Goal: Task Accomplishment & Management: Use online tool/utility

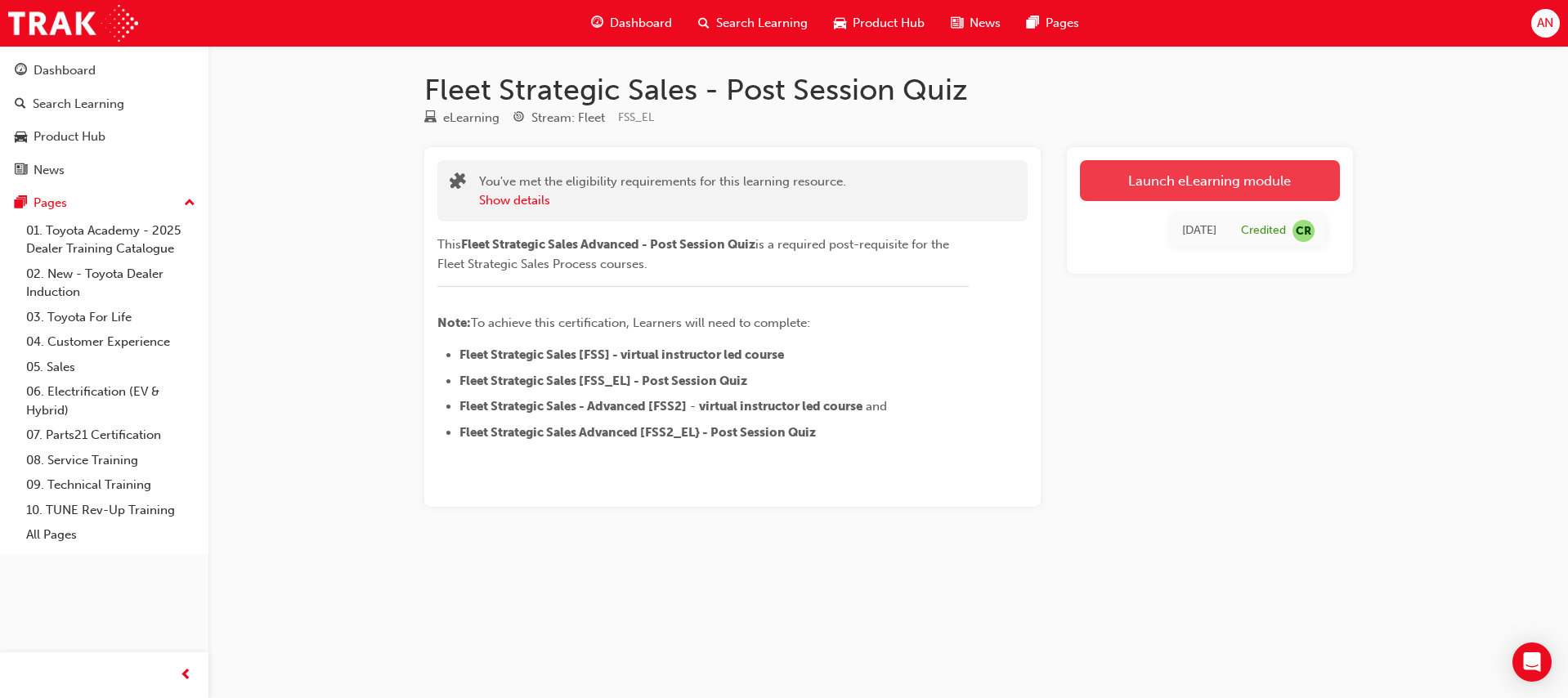
click at [1205, 176] on link "Launch eLearning module" at bounding box center [1209, 181] width 260 height 41
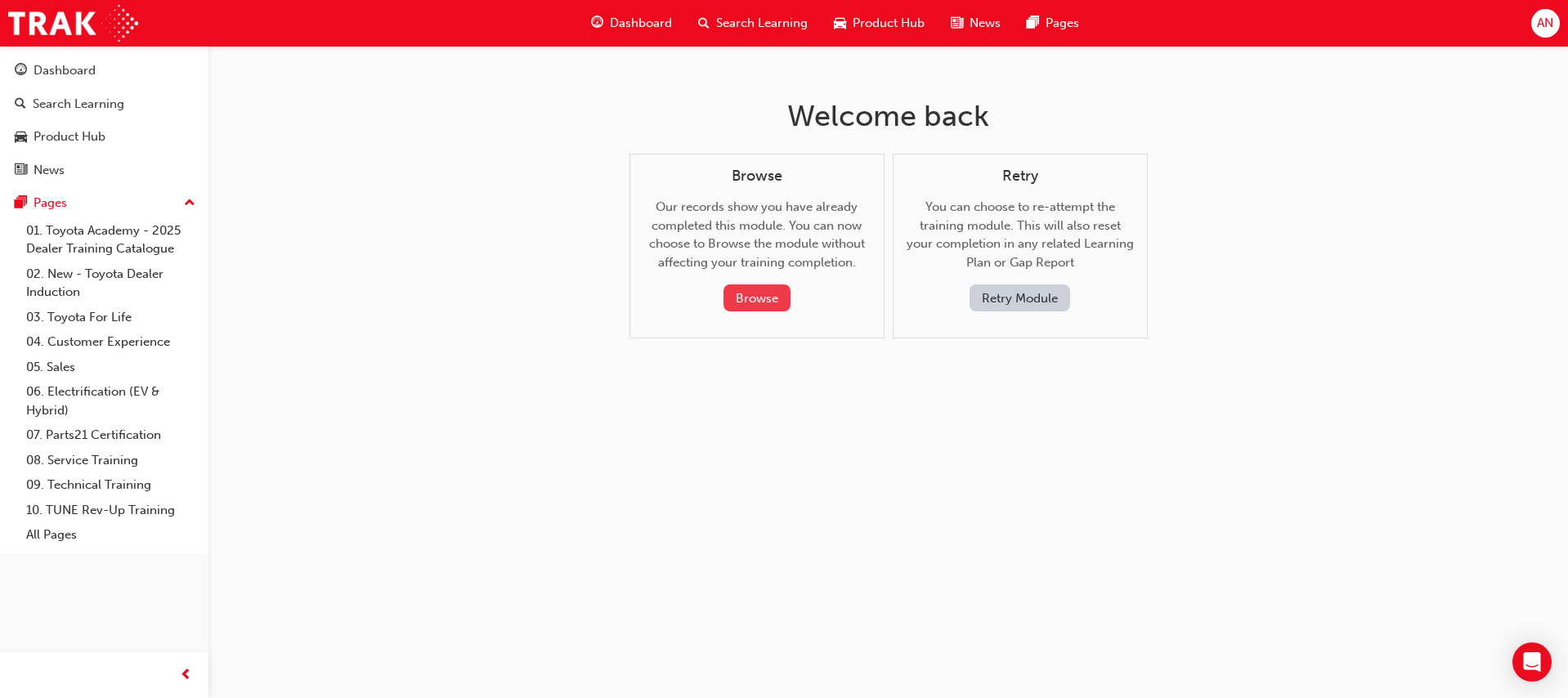
click at [755, 293] on button "Browse" at bounding box center [756, 298] width 67 height 27
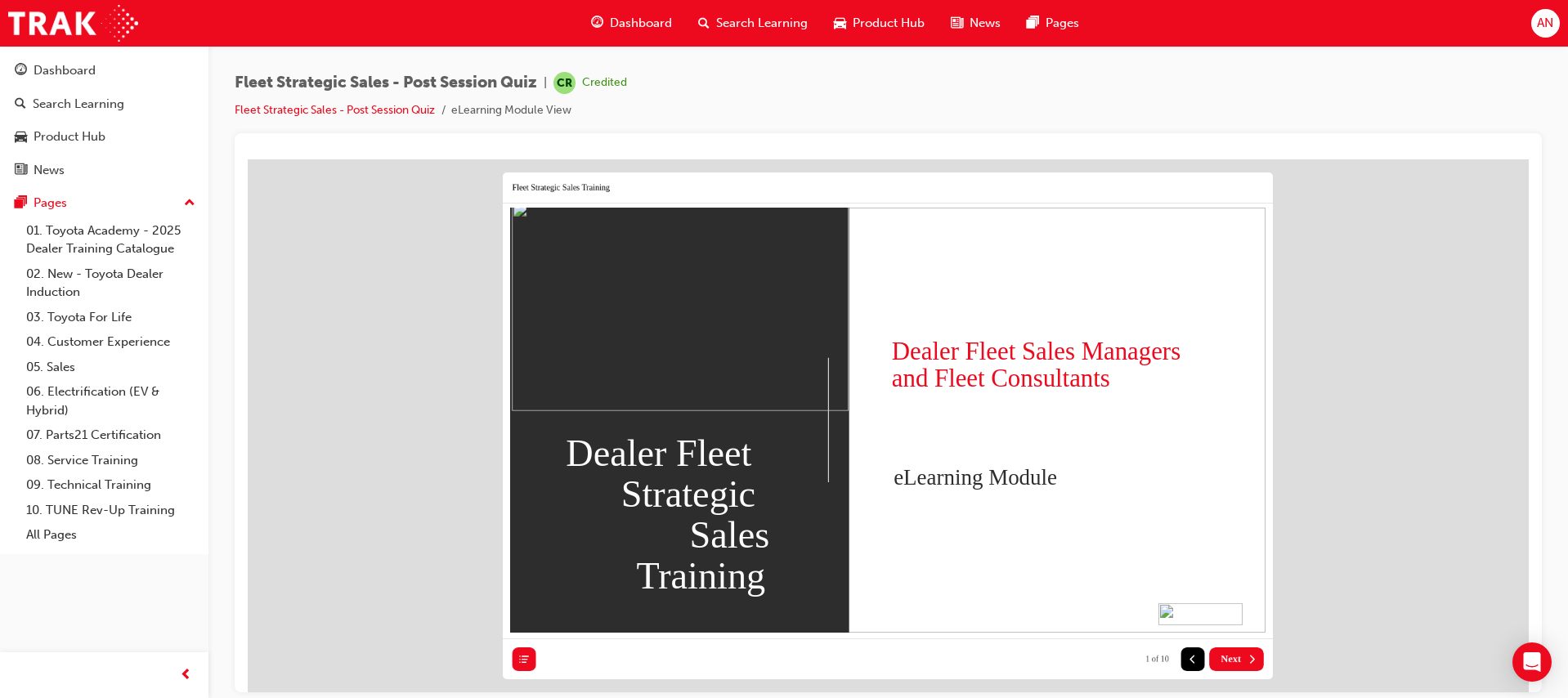
click at [1251, 662] on icon at bounding box center [1252, 658] width 12 height 12
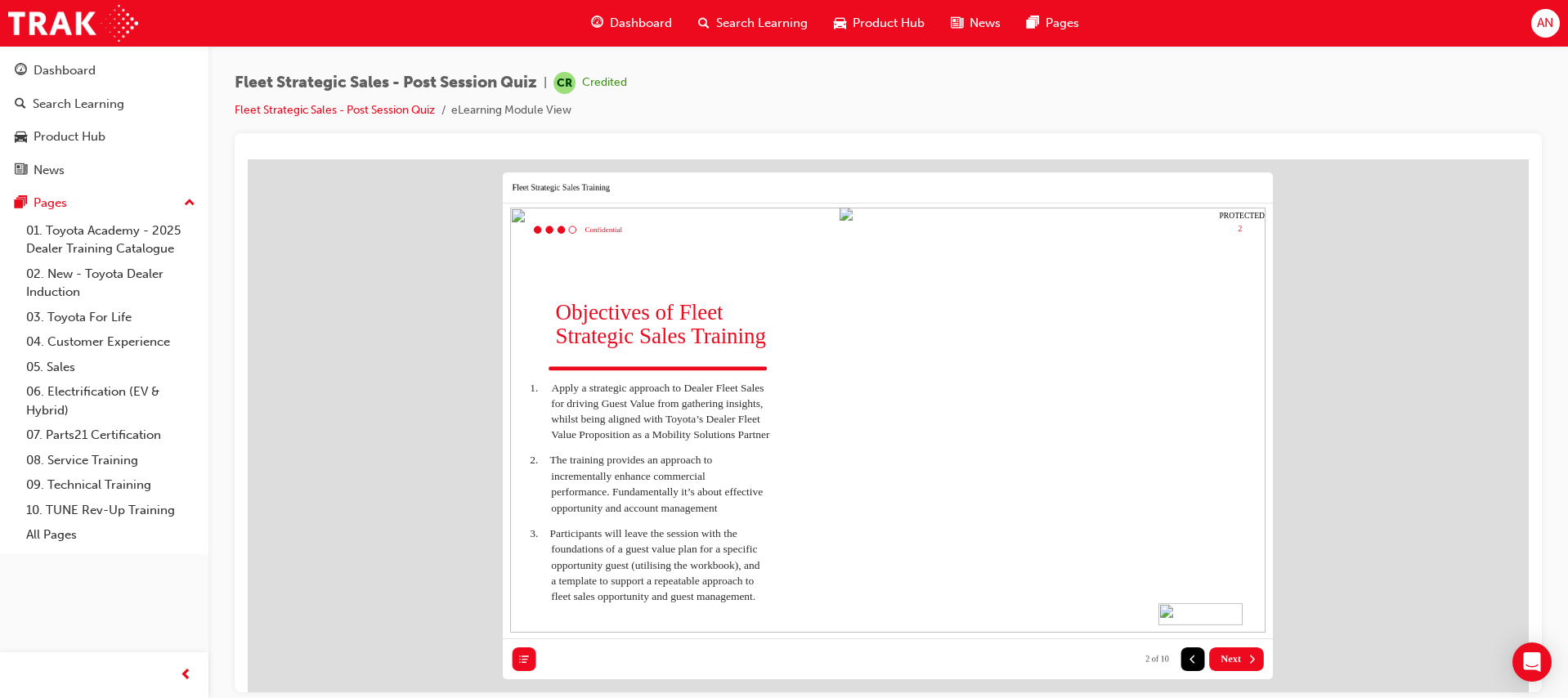
click at [1246, 654] on icon at bounding box center [1252, 658] width 12 height 12
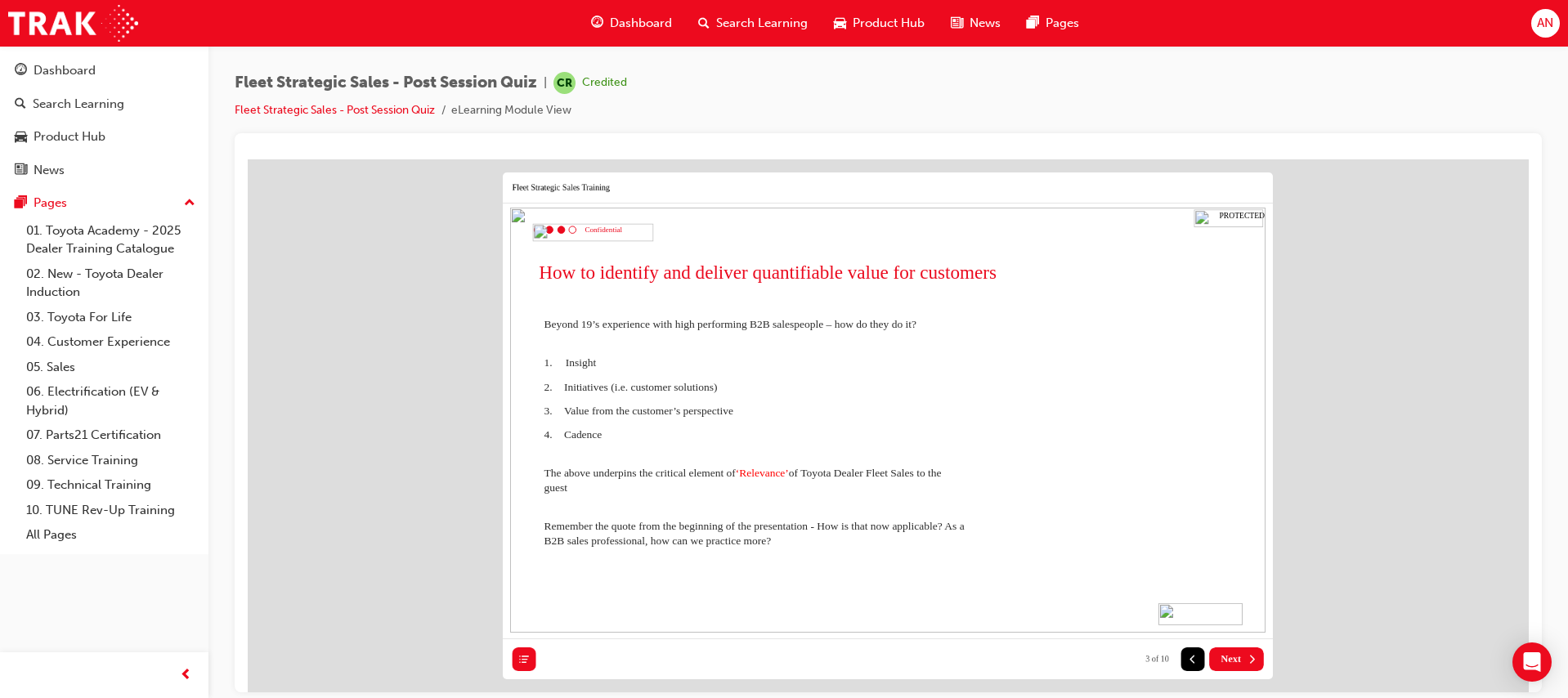
click at [1246, 654] on icon at bounding box center [1252, 658] width 12 height 12
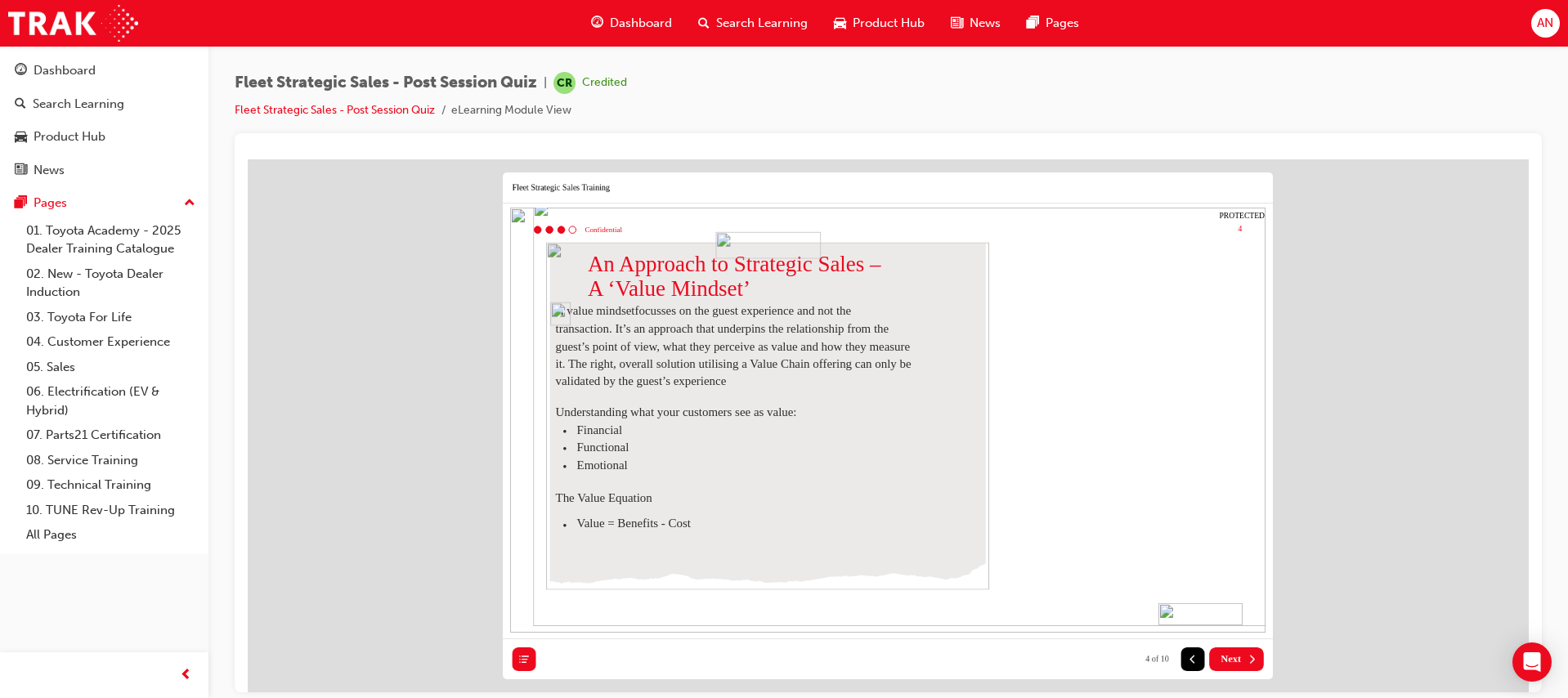
click at [1246, 654] on icon at bounding box center [1252, 658] width 12 height 12
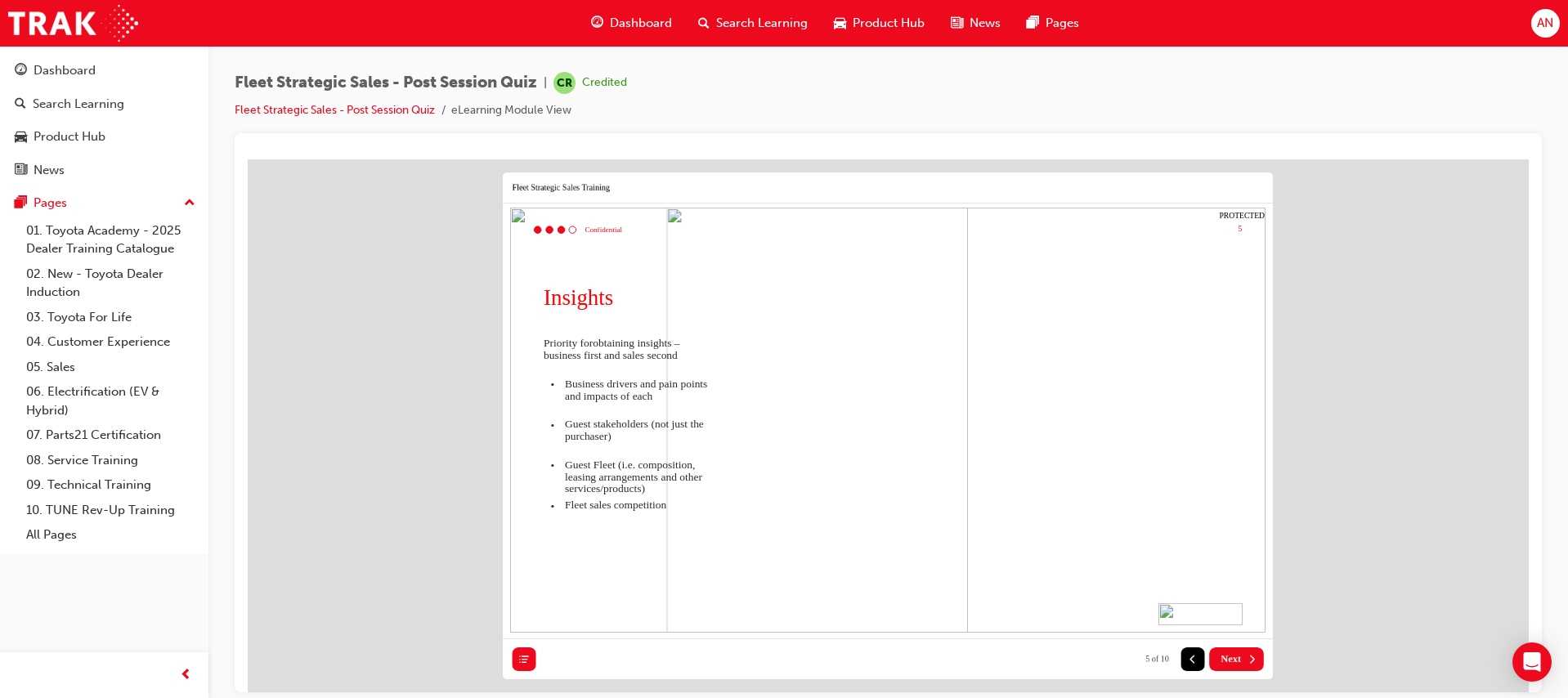
click at [1246, 654] on icon at bounding box center [1252, 658] width 12 height 12
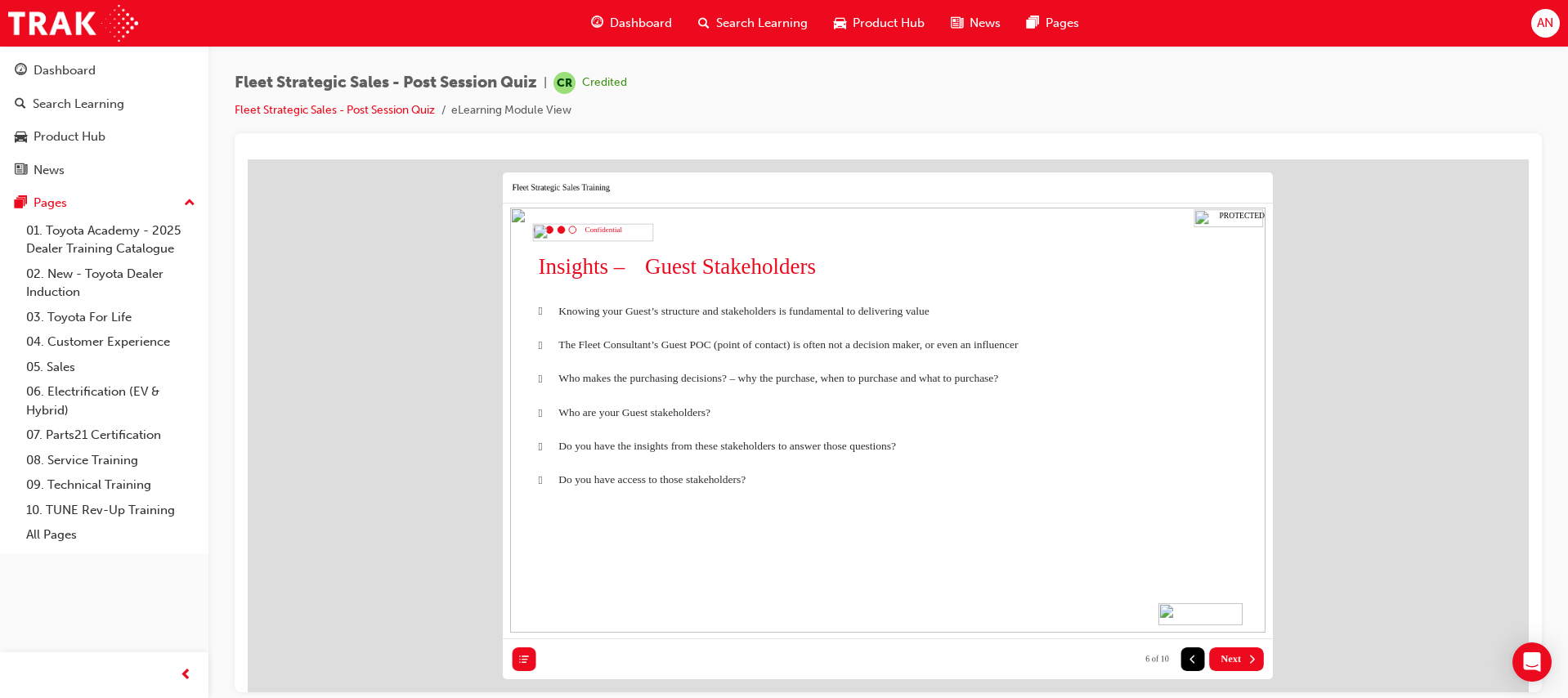
click at [1246, 654] on icon at bounding box center [1252, 658] width 12 height 12
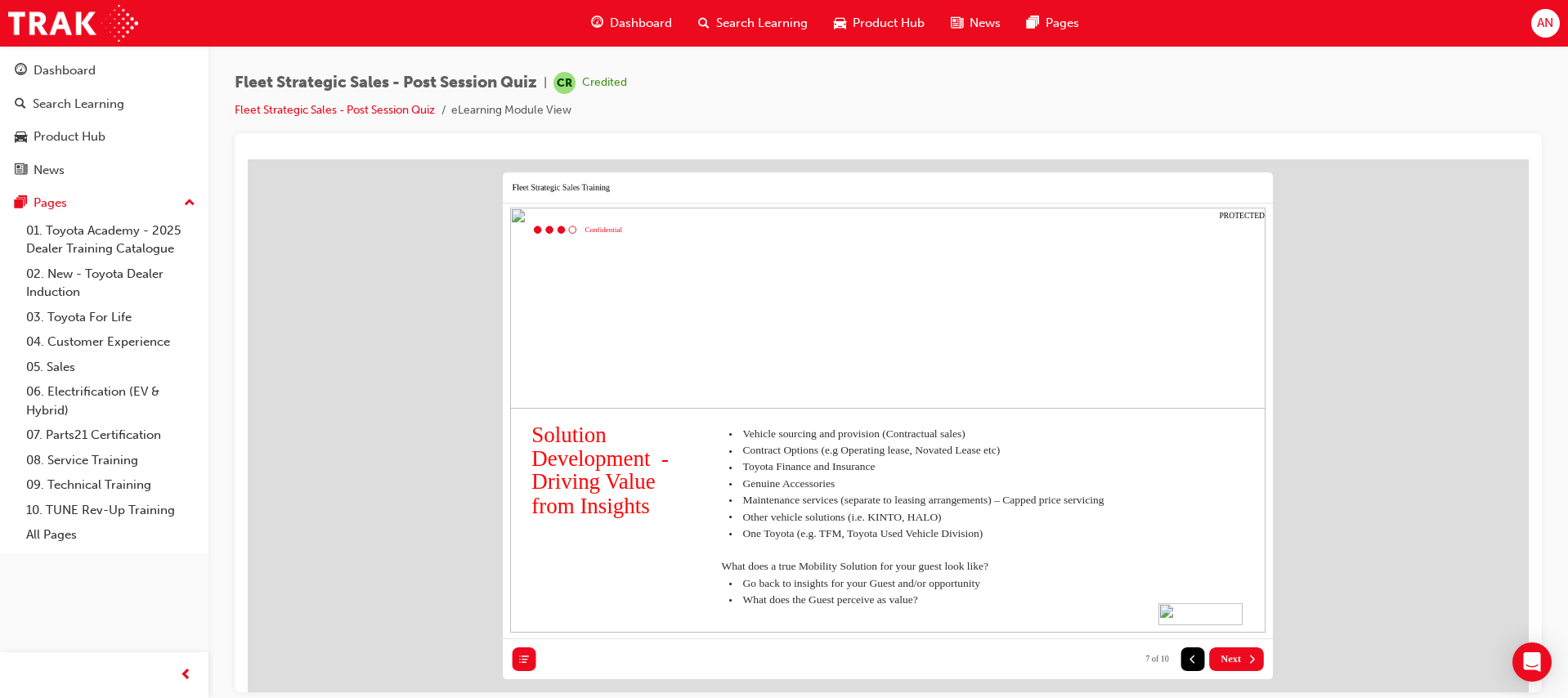
click at [1246, 654] on icon at bounding box center [1252, 658] width 12 height 12
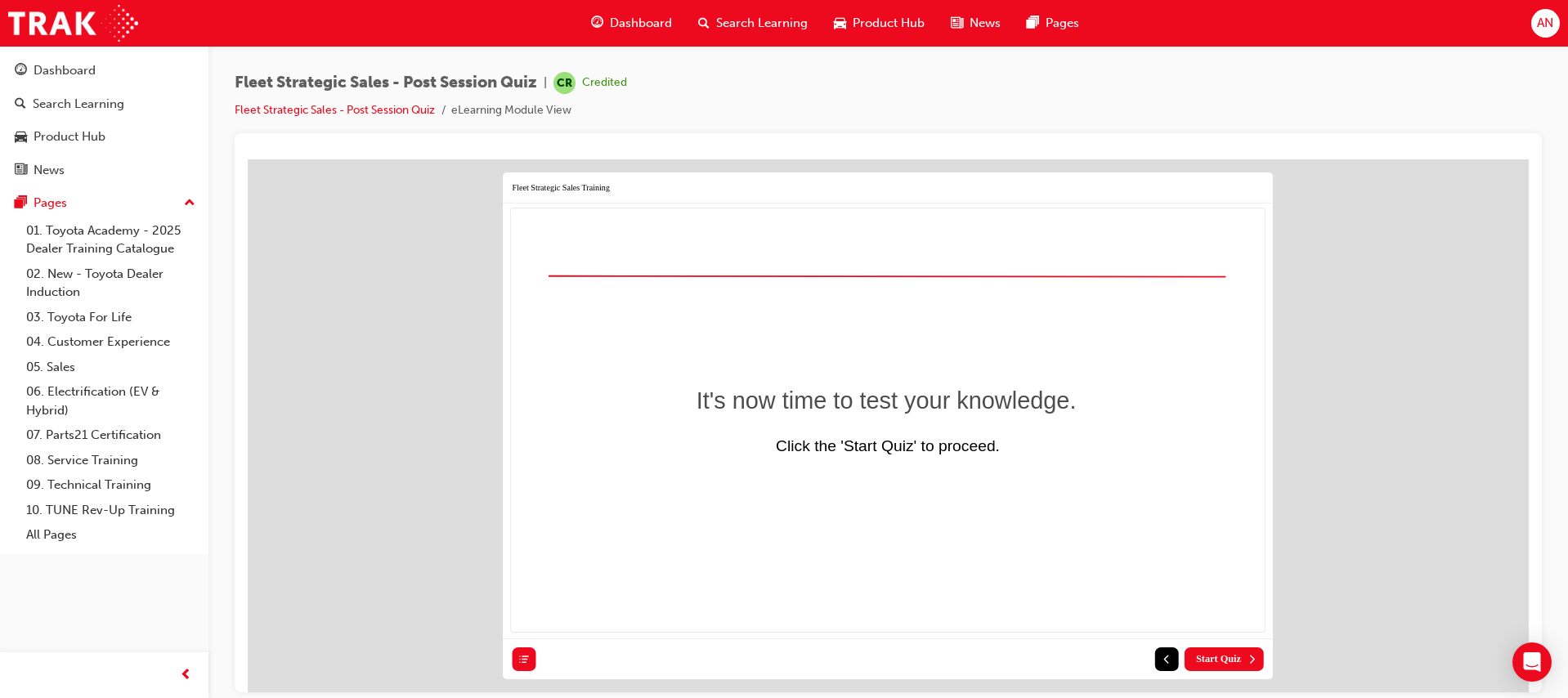
click at [1246, 654] on icon at bounding box center [1252, 658] width 12 height 12
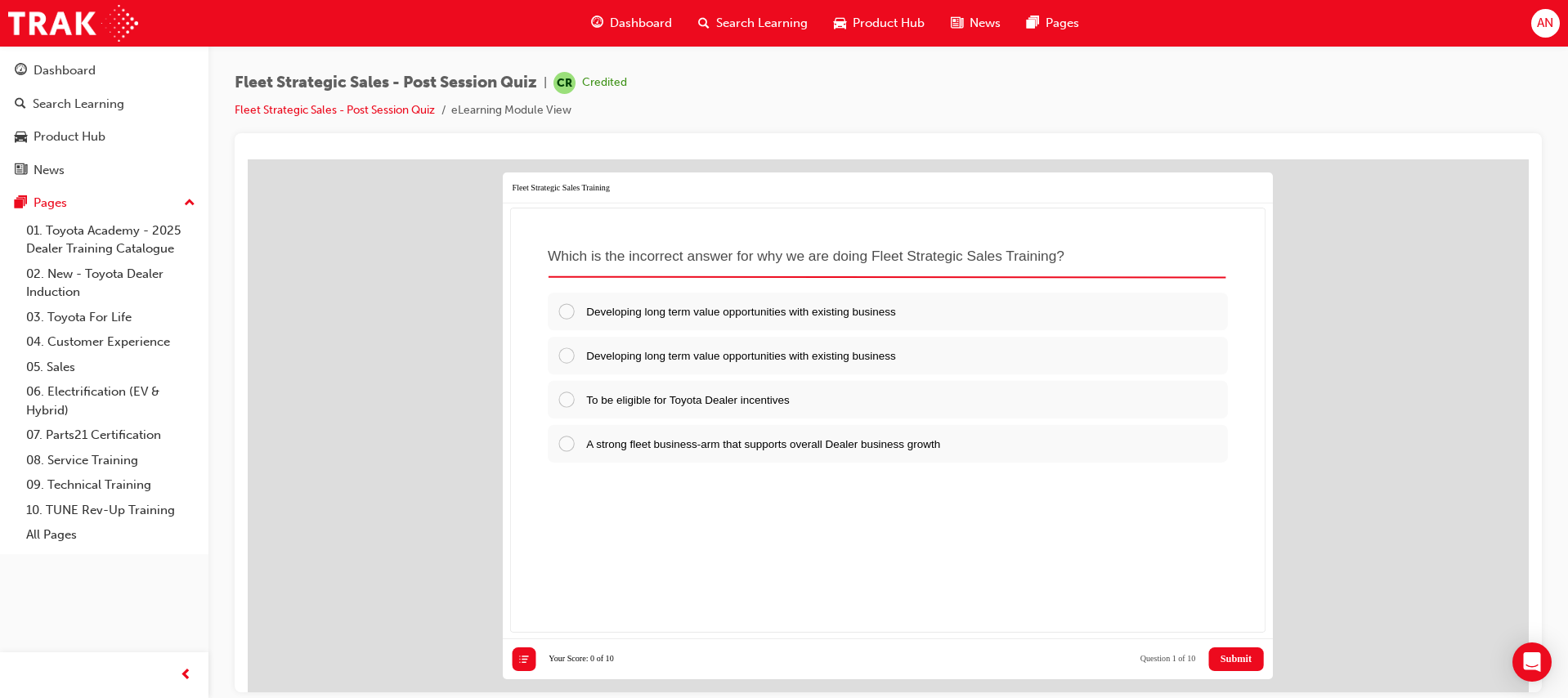
click at [1246, 654] on span "Submit" at bounding box center [1236, 658] width 31 height 12
click at [676, 399] on span "To be eligible for Toyota Dealer incentives" at bounding box center [687, 398] width 204 height 13
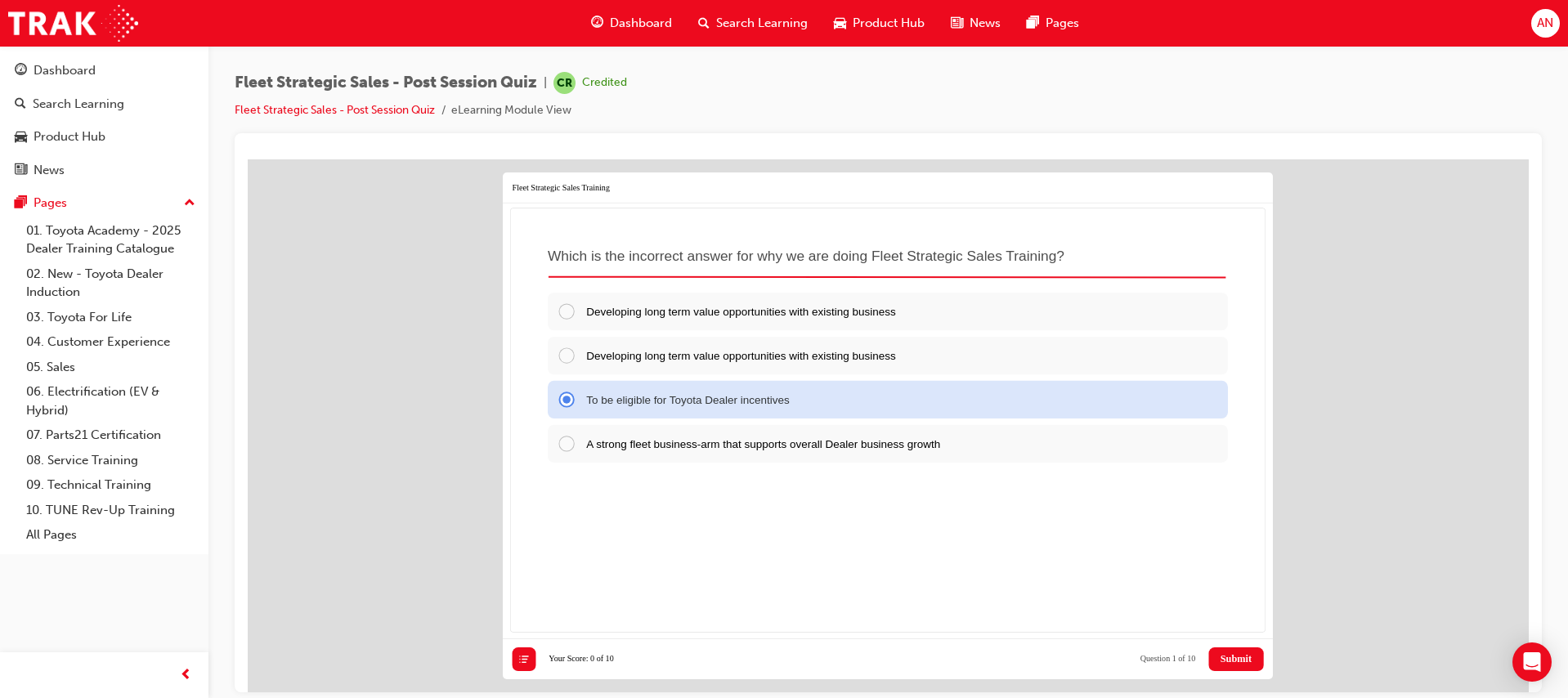
click at [1254, 652] on button "Submit" at bounding box center [1235, 658] width 55 height 24
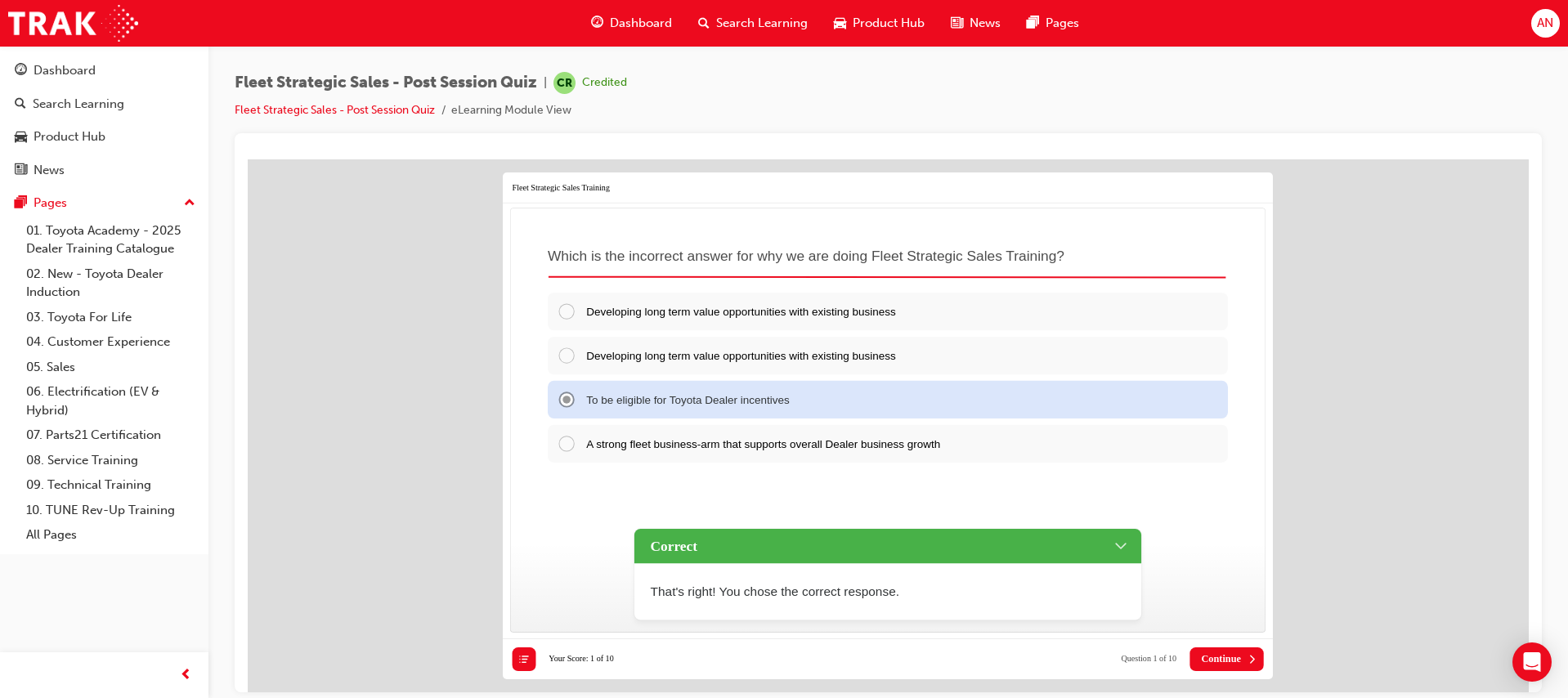
click at [1233, 659] on span "Continue" at bounding box center [1220, 658] width 40 height 12
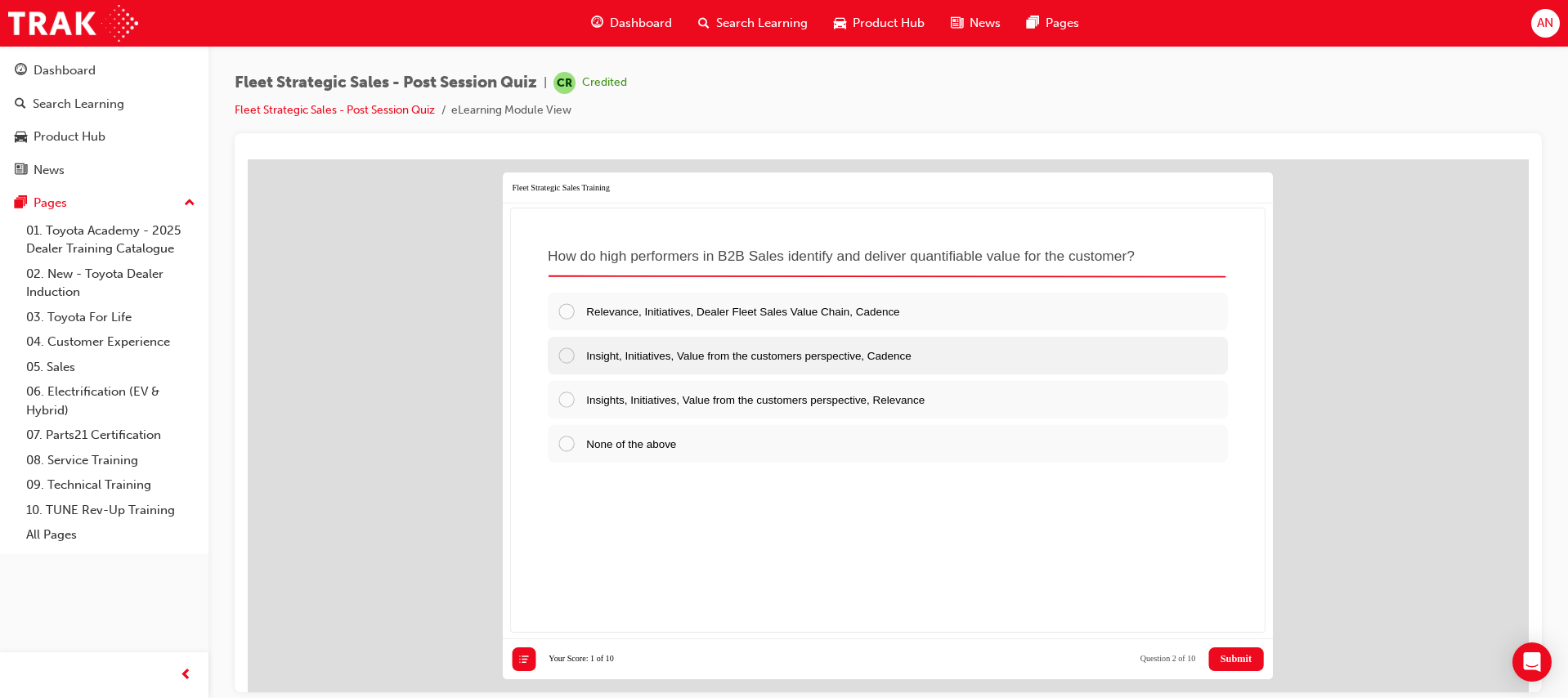
click at [675, 341] on div "Insight, Initiatives, Value from the customers perspective, Cadence" at bounding box center [888, 355] width 681 height 38
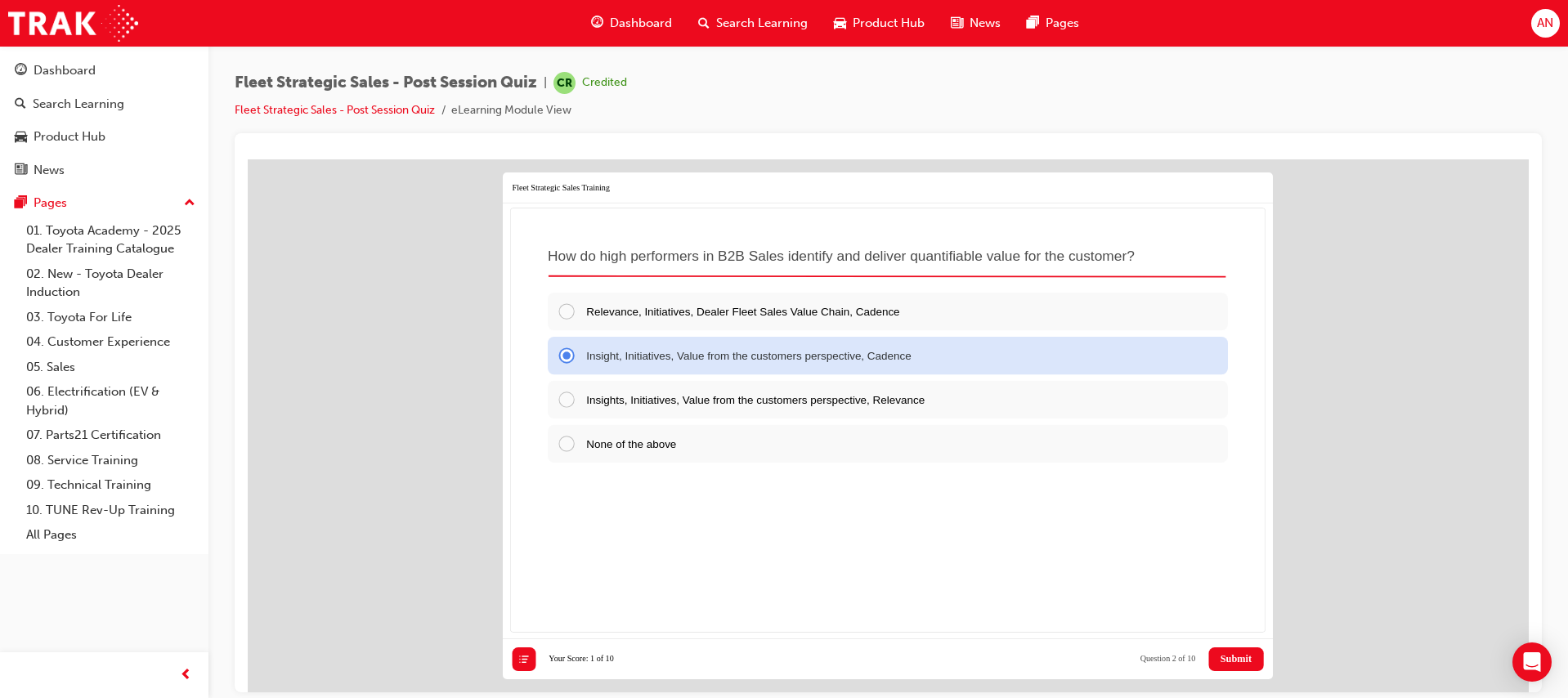
click at [1224, 654] on span "Submit" at bounding box center [1236, 658] width 31 height 12
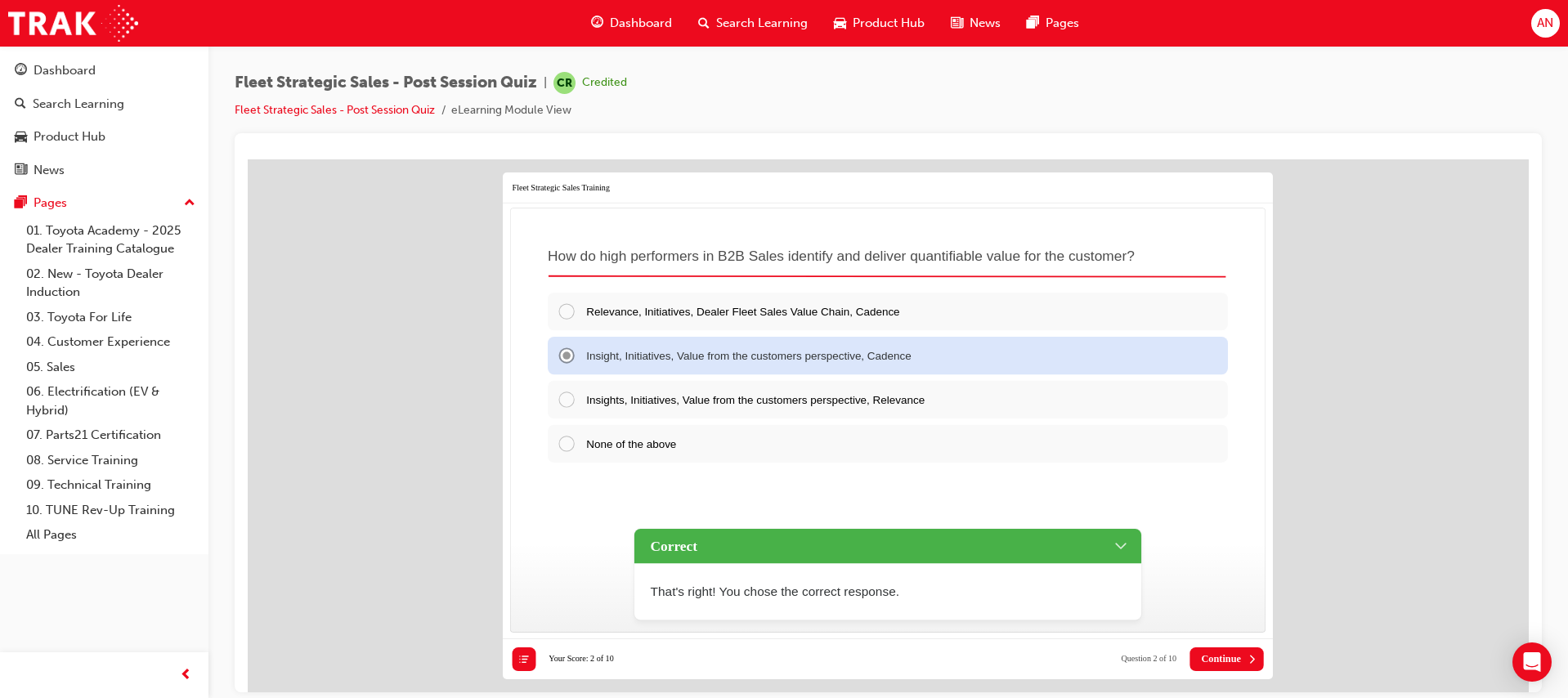
click at [1216, 658] on span "Continue" at bounding box center [1220, 658] width 40 height 12
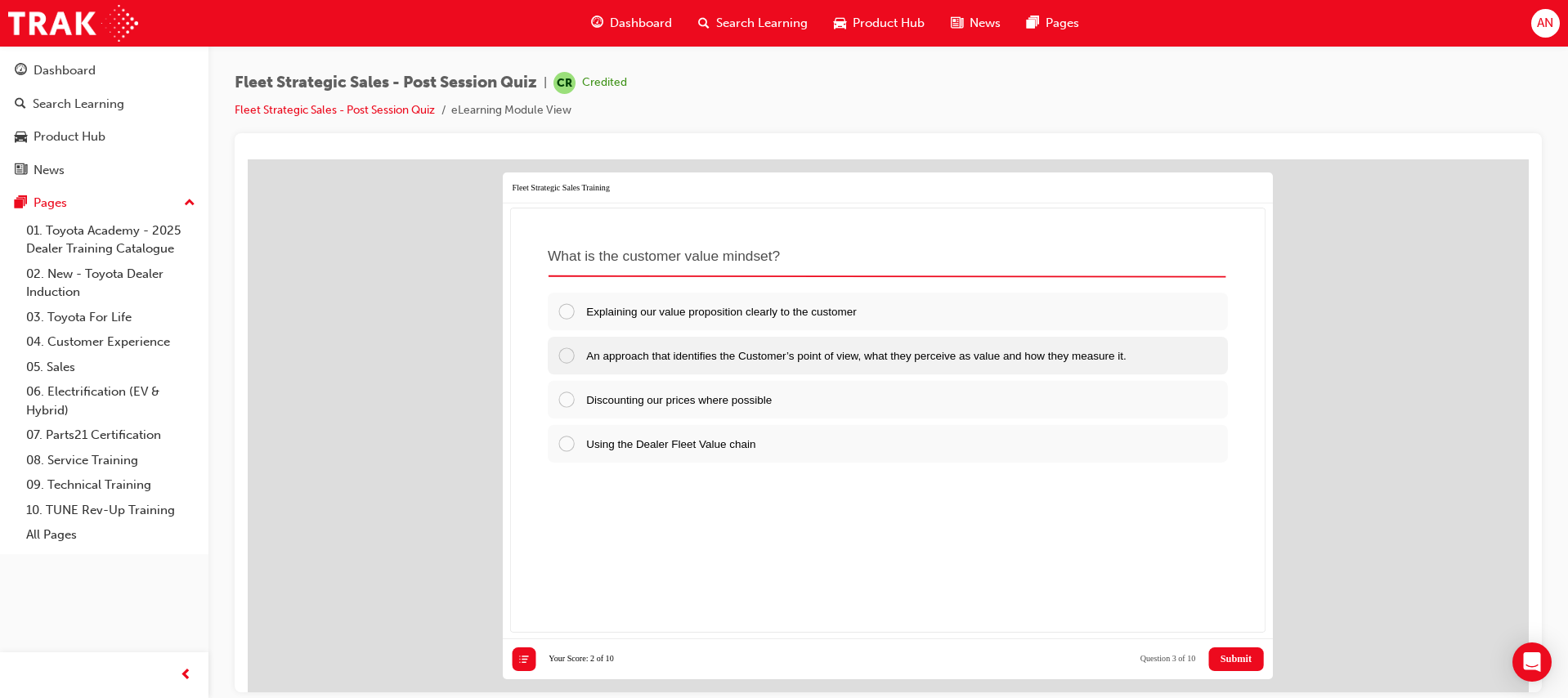
click at [816, 360] on span "An approach that identifies the Customer’s point of view, what they perceive as…" at bounding box center [856, 354] width 539 height 13
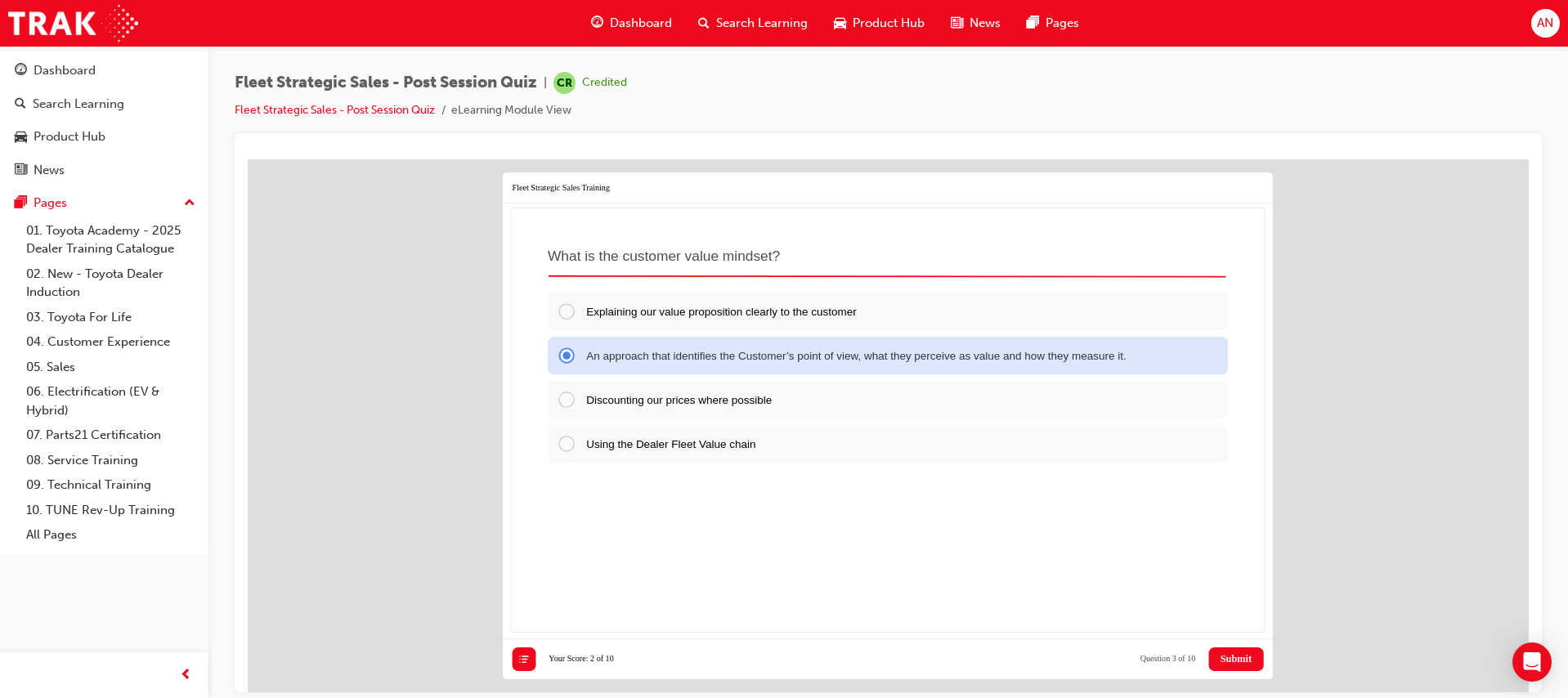
click at [1231, 654] on span "Submit" at bounding box center [1236, 658] width 31 height 12
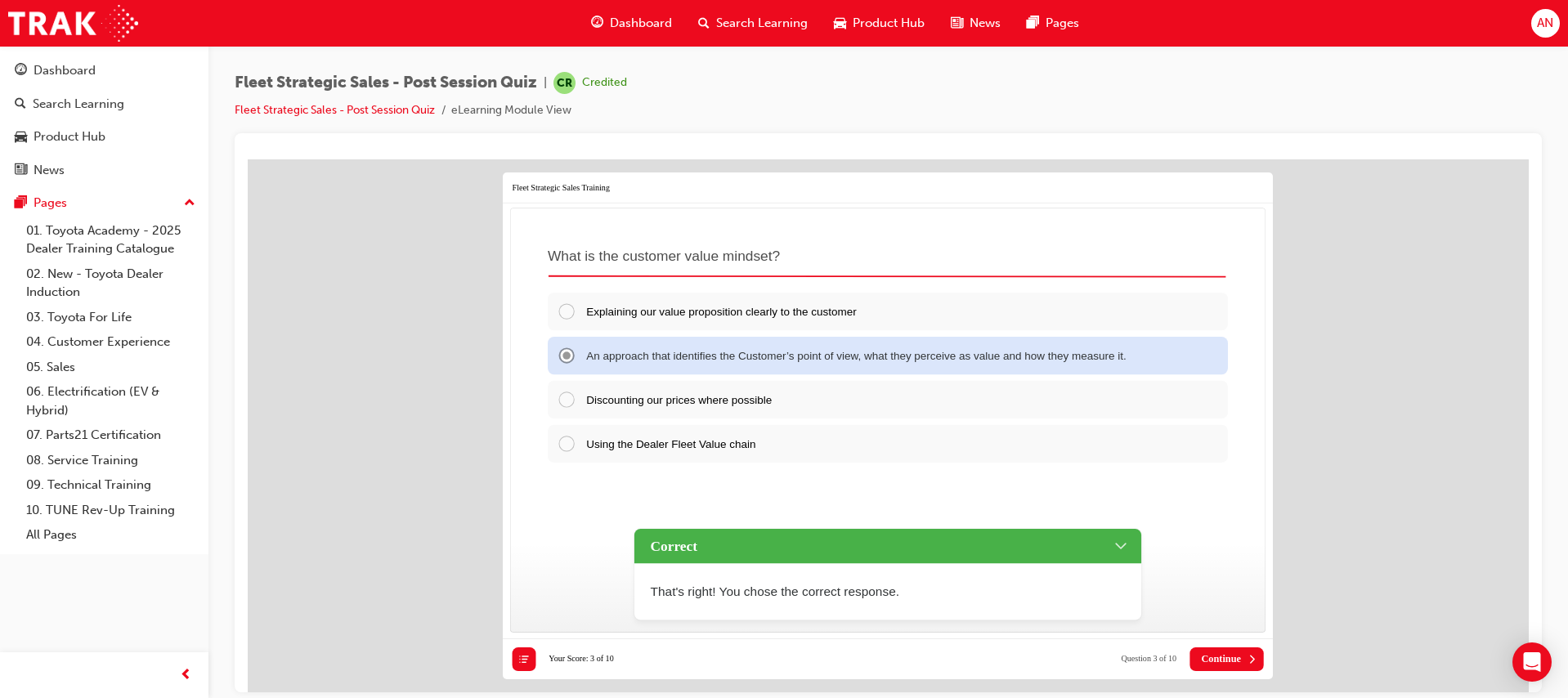
click at [1226, 657] on span "Continue" at bounding box center [1220, 658] width 40 height 12
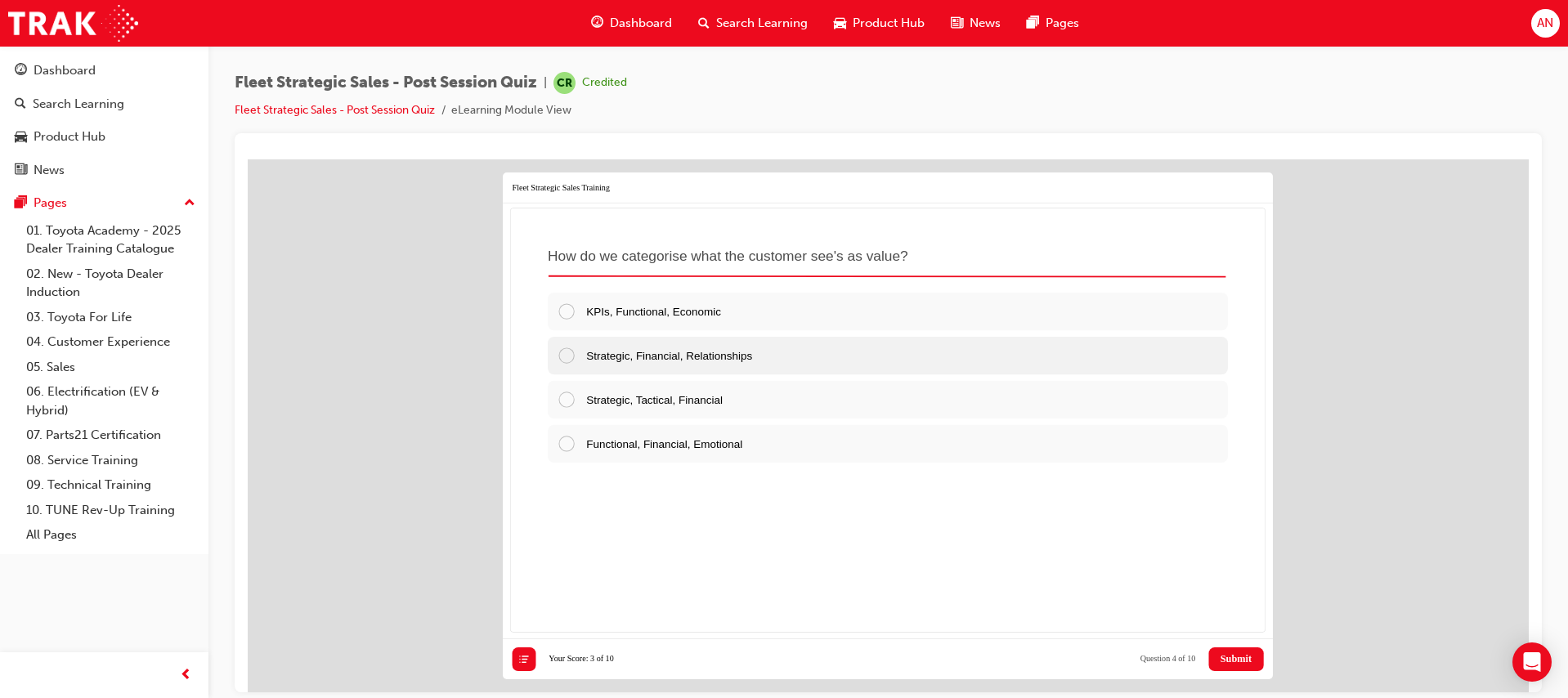
click at [659, 359] on span "Strategic, Financial, Relationships" at bounding box center [669, 354] width 166 height 13
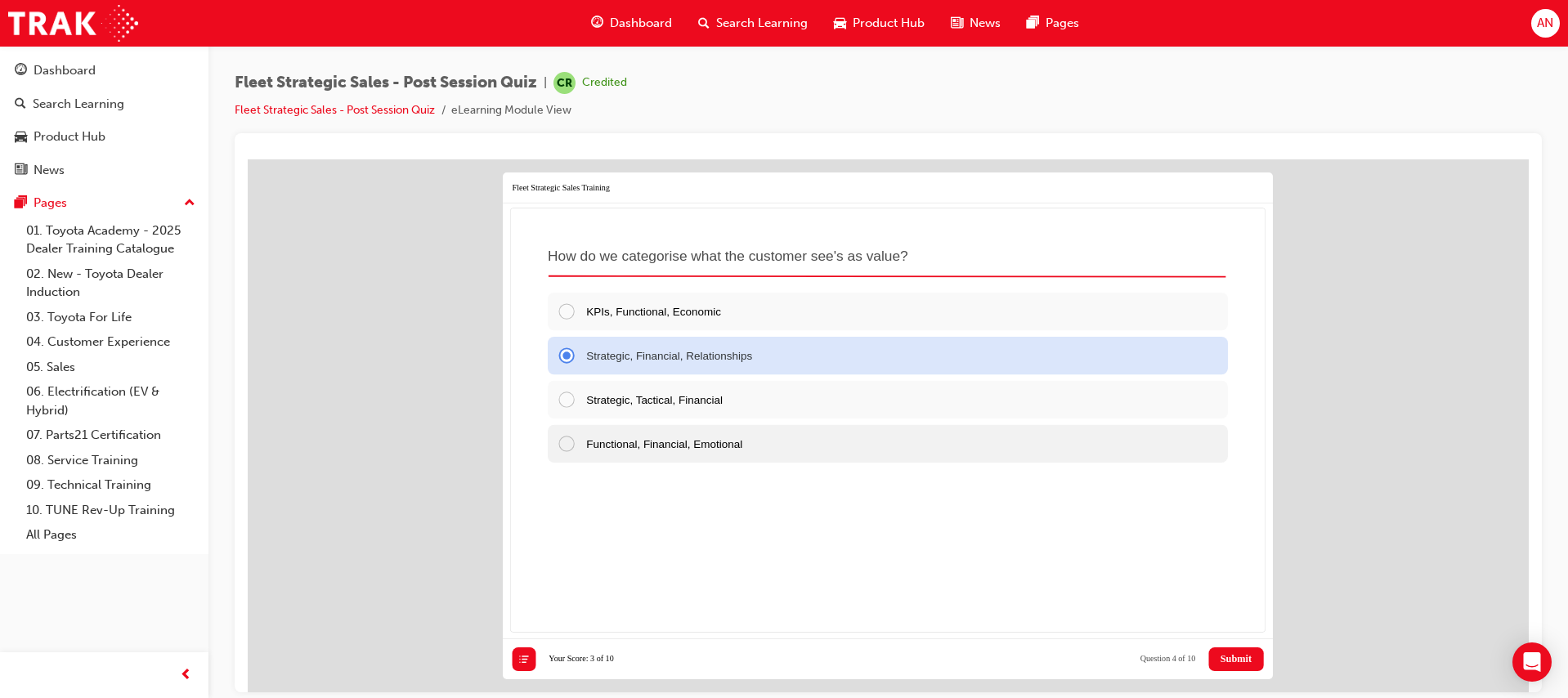
click at [684, 444] on span "Functional, Financial, Emotional" at bounding box center [664, 443] width 157 height 13
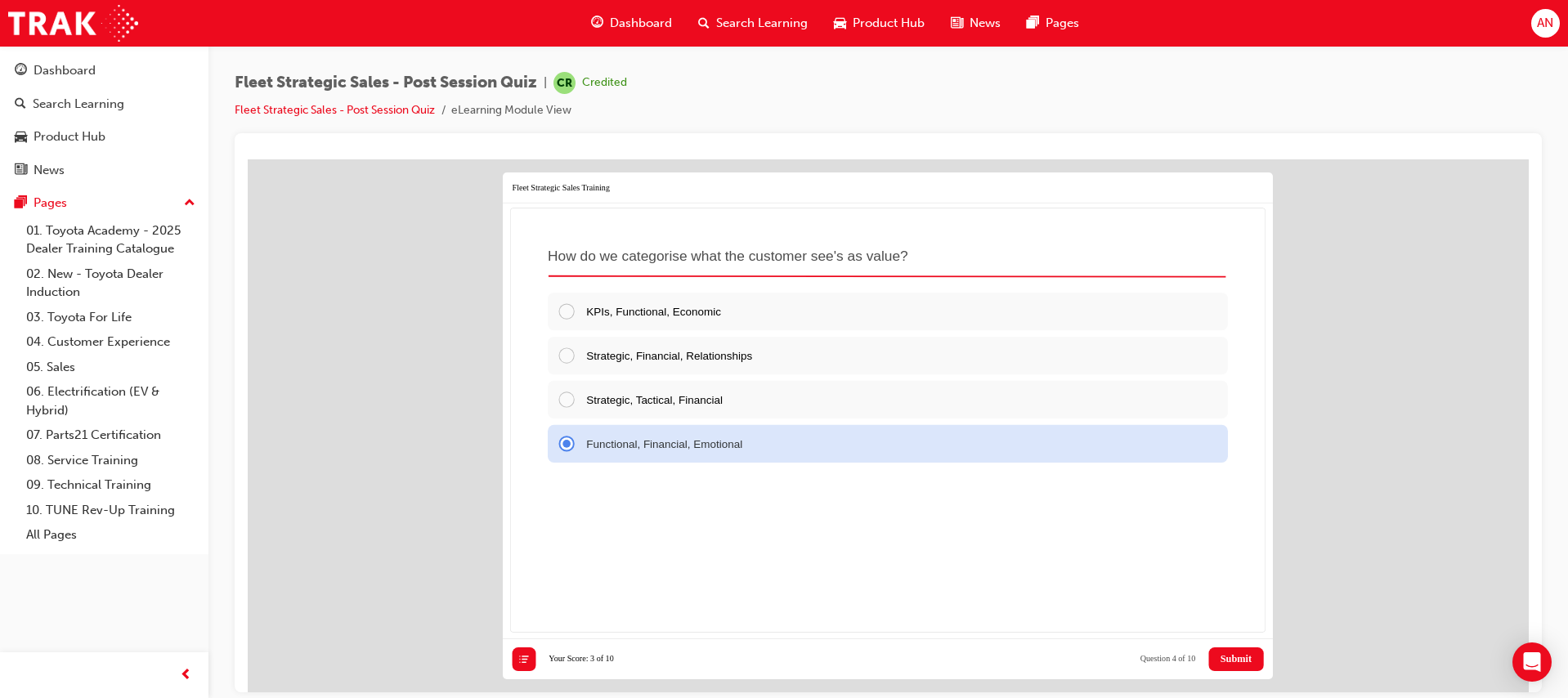
click at [1242, 659] on span "Submit" at bounding box center [1236, 658] width 31 height 12
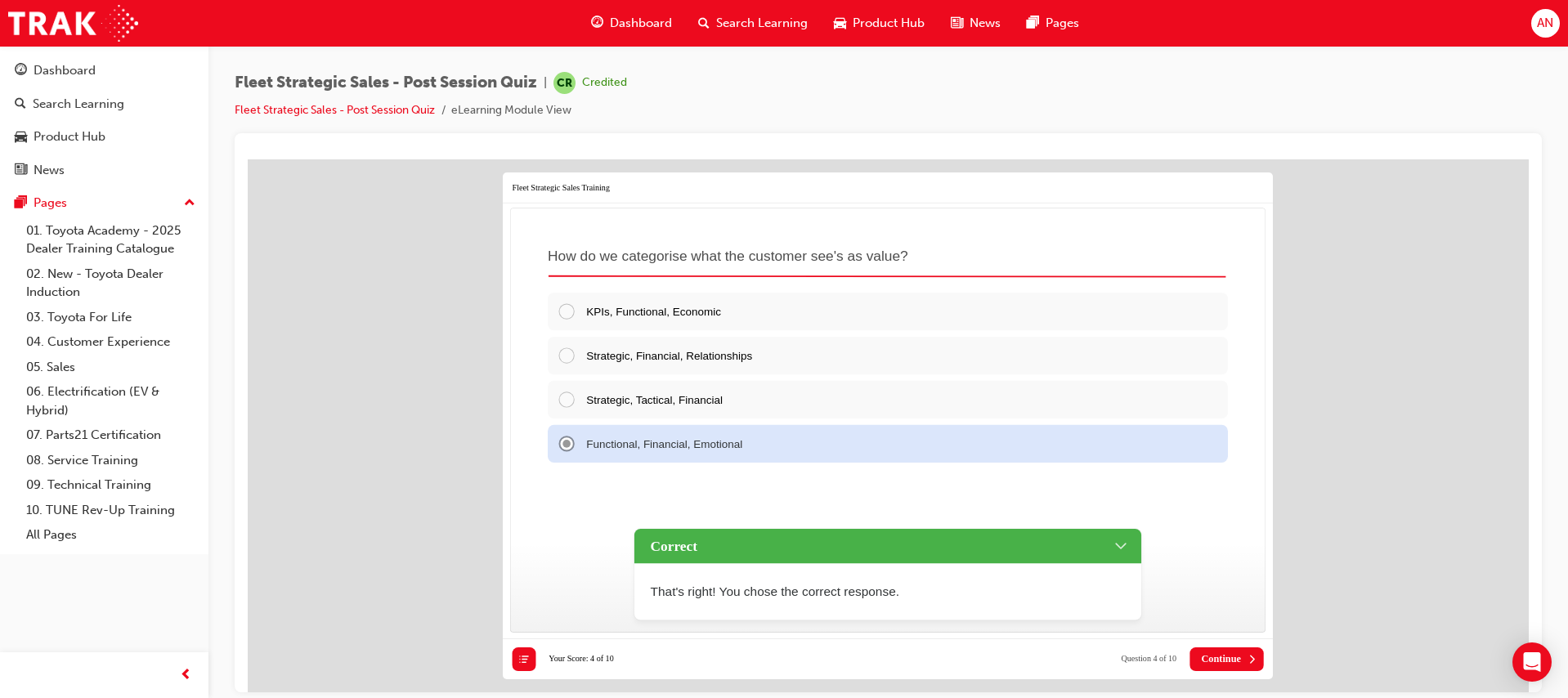
click at [1230, 660] on span "Continue" at bounding box center [1220, 658] width 40 height 12
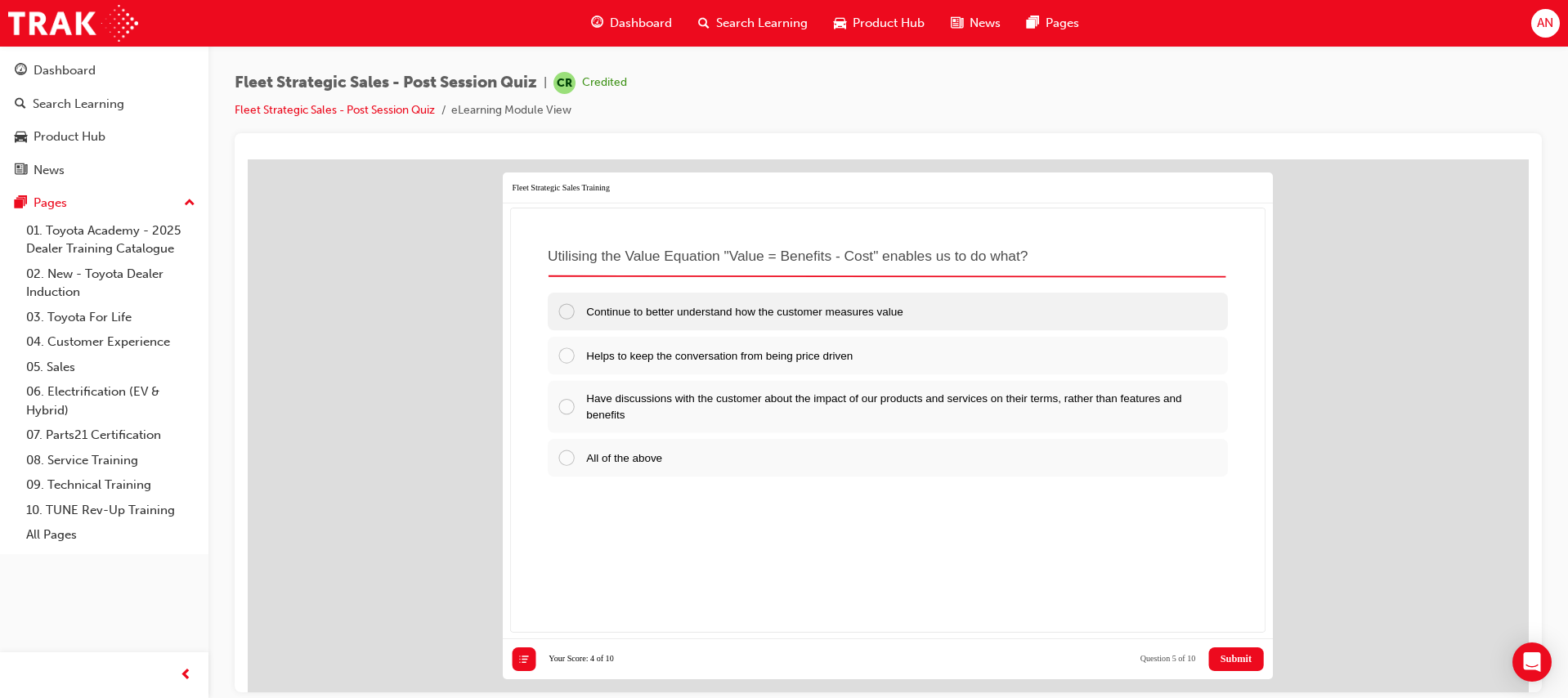
click at [883, 316] on span "Continue to better understand how the customer measures value" at bounding box center [743, 310] width 316 height 13
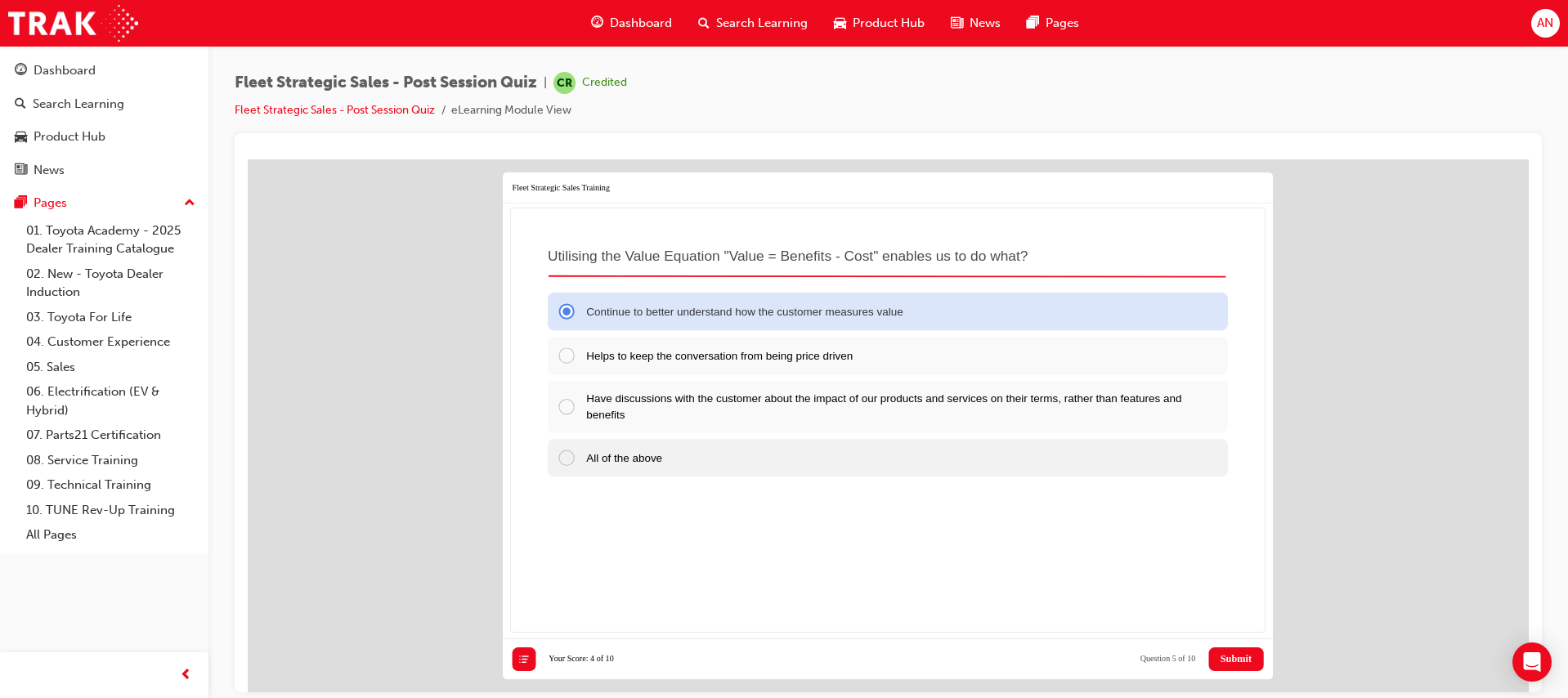
click at [995, 448] on div "All of the above" at bounding box center [888, 456] width 681 height 38
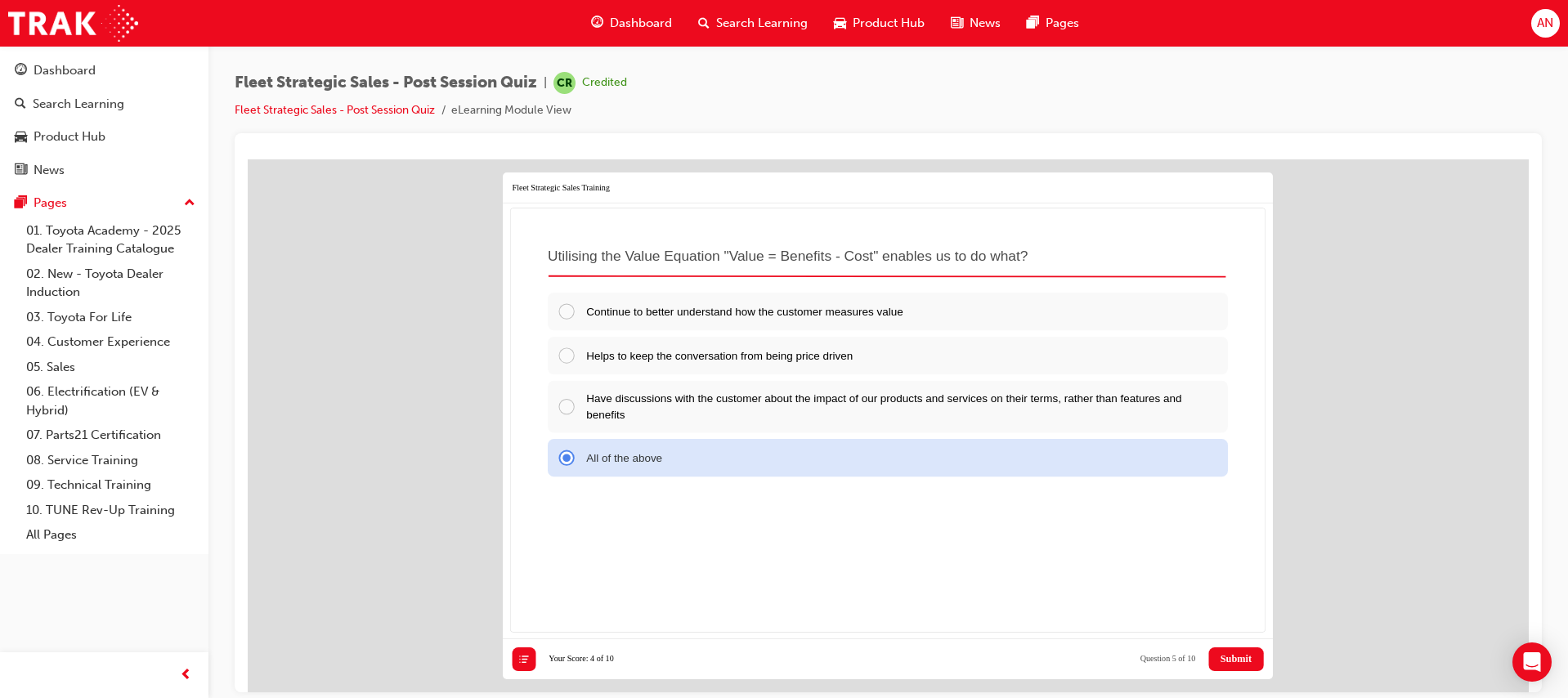
click at [1234, 656] on span "Submit" at bounding box center [1236, 658] width 31 height 12
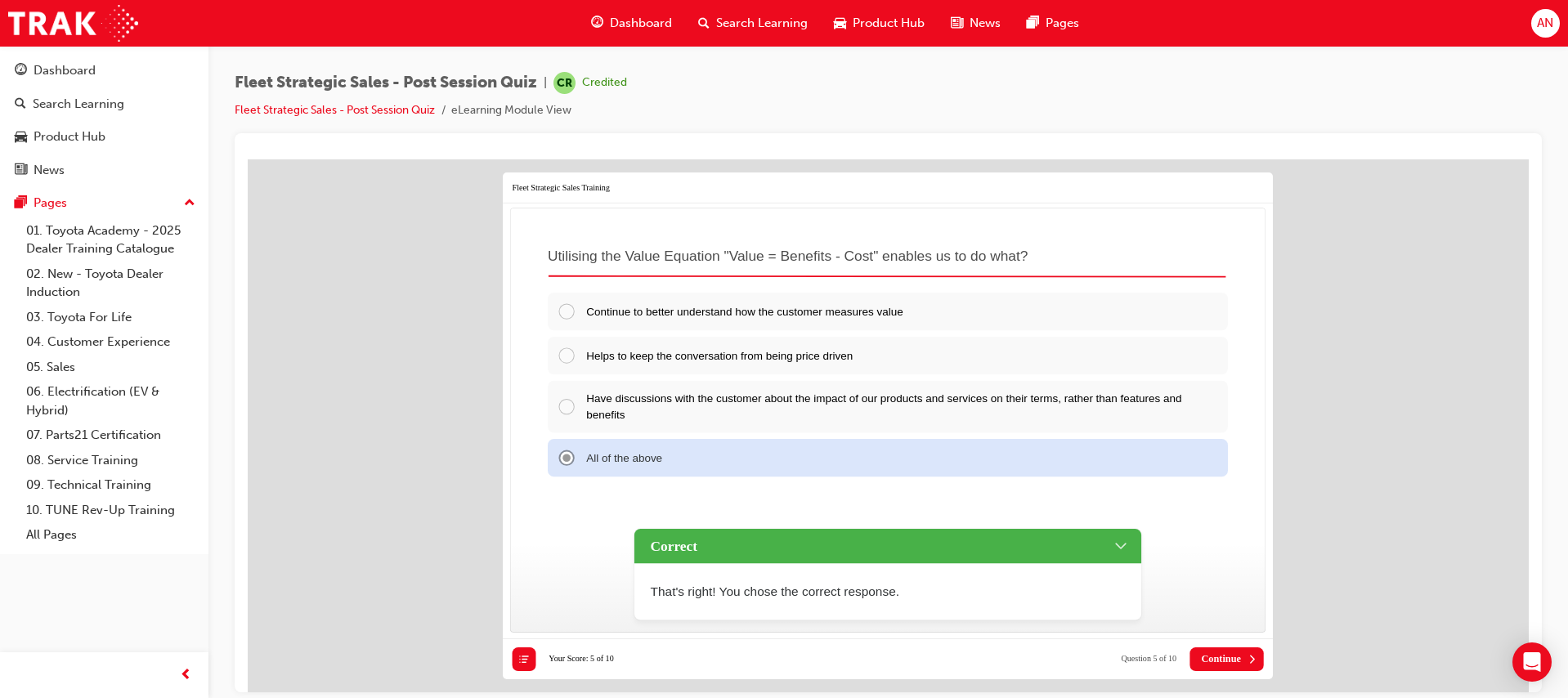
click at [1234, 660] on span "Continue" at bounding box center [1220, 658] width 40 height 12
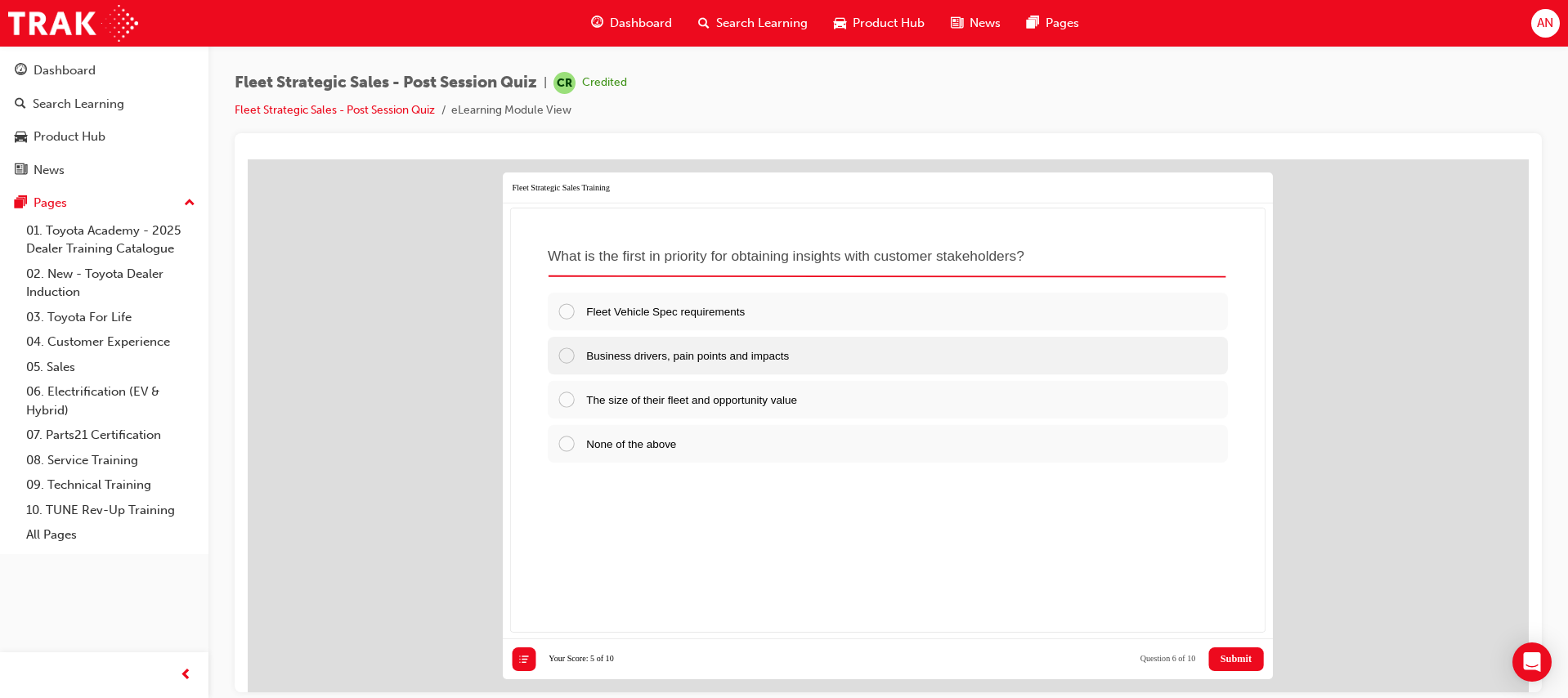
click at [661, 357] on span "Business drivers, pain points and impacts" at bounding box center [687, 354] width 203 height 13
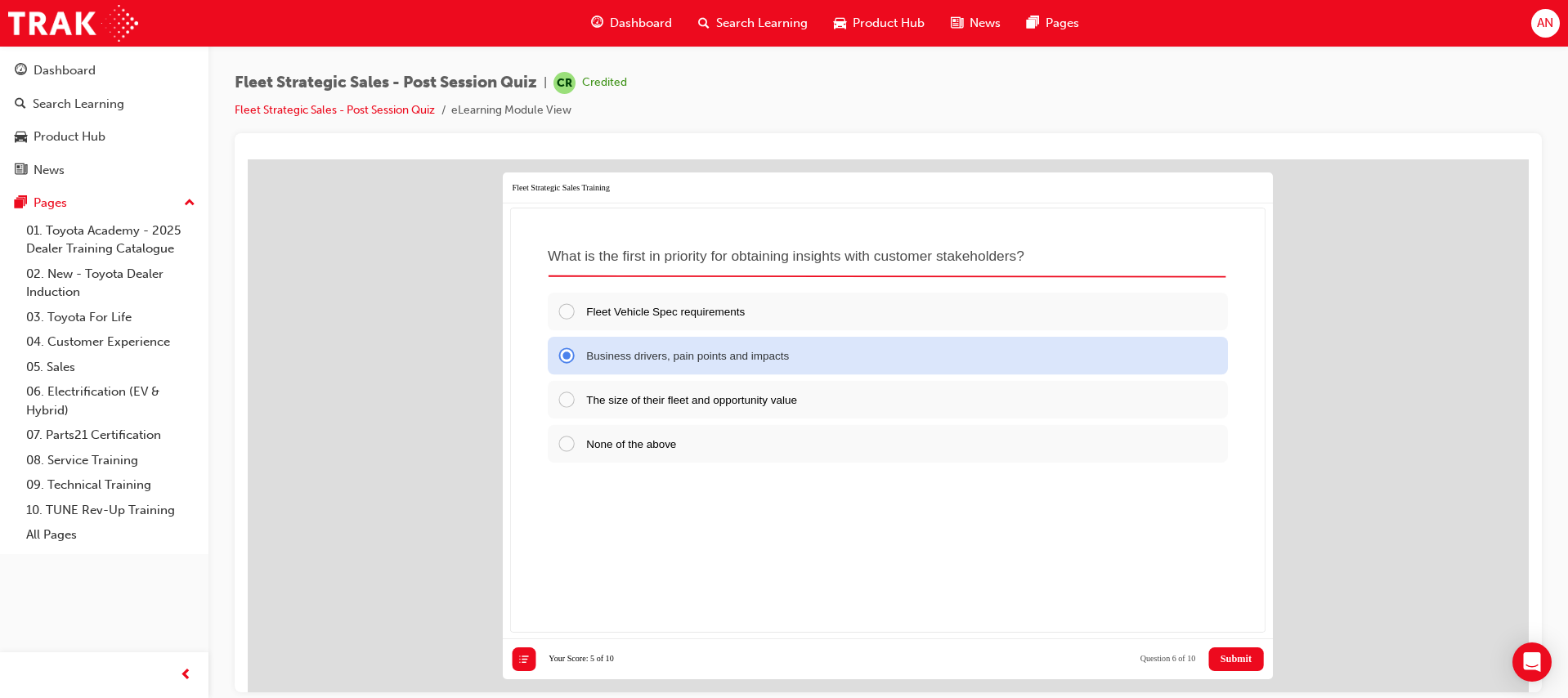
click at [1221, 664] on span "Submit" at bounding box center [1236, 658] width 31 height 12
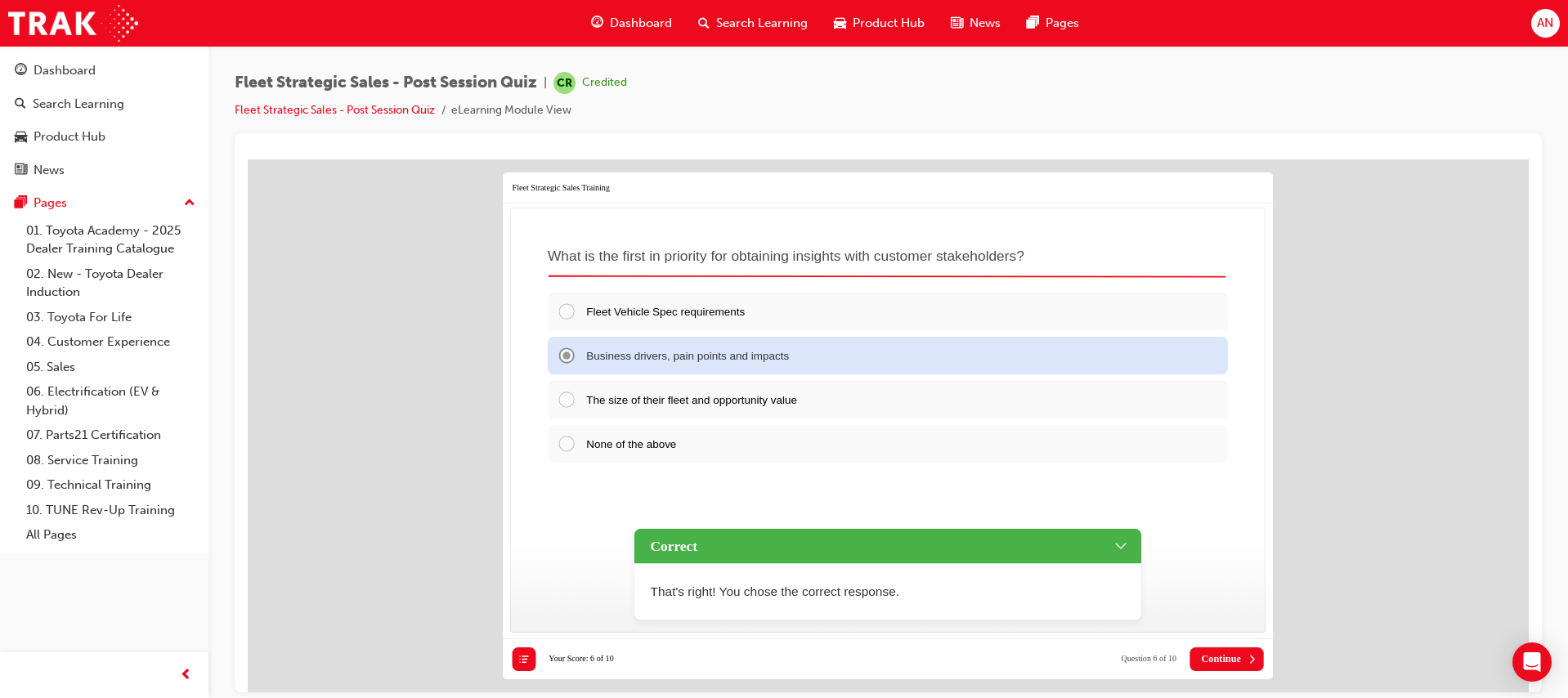
click at [1221, 664] on span "Continue" at bounding box center [1220, 658] width 40 height 12
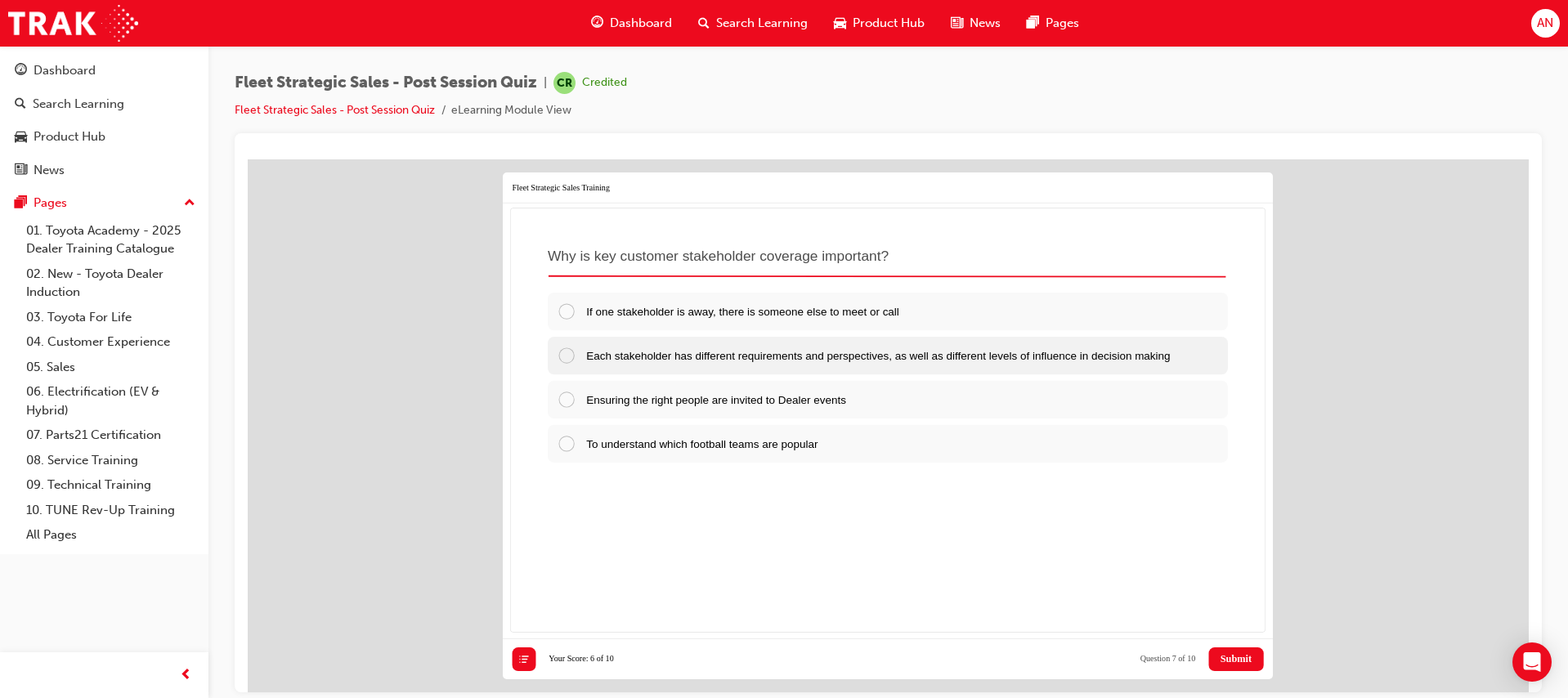
click at [926, 360] on span "Each stakeholder has different requirements and perspectives, as well as differ…" at bounding box center [878, 354] width 584 height 13
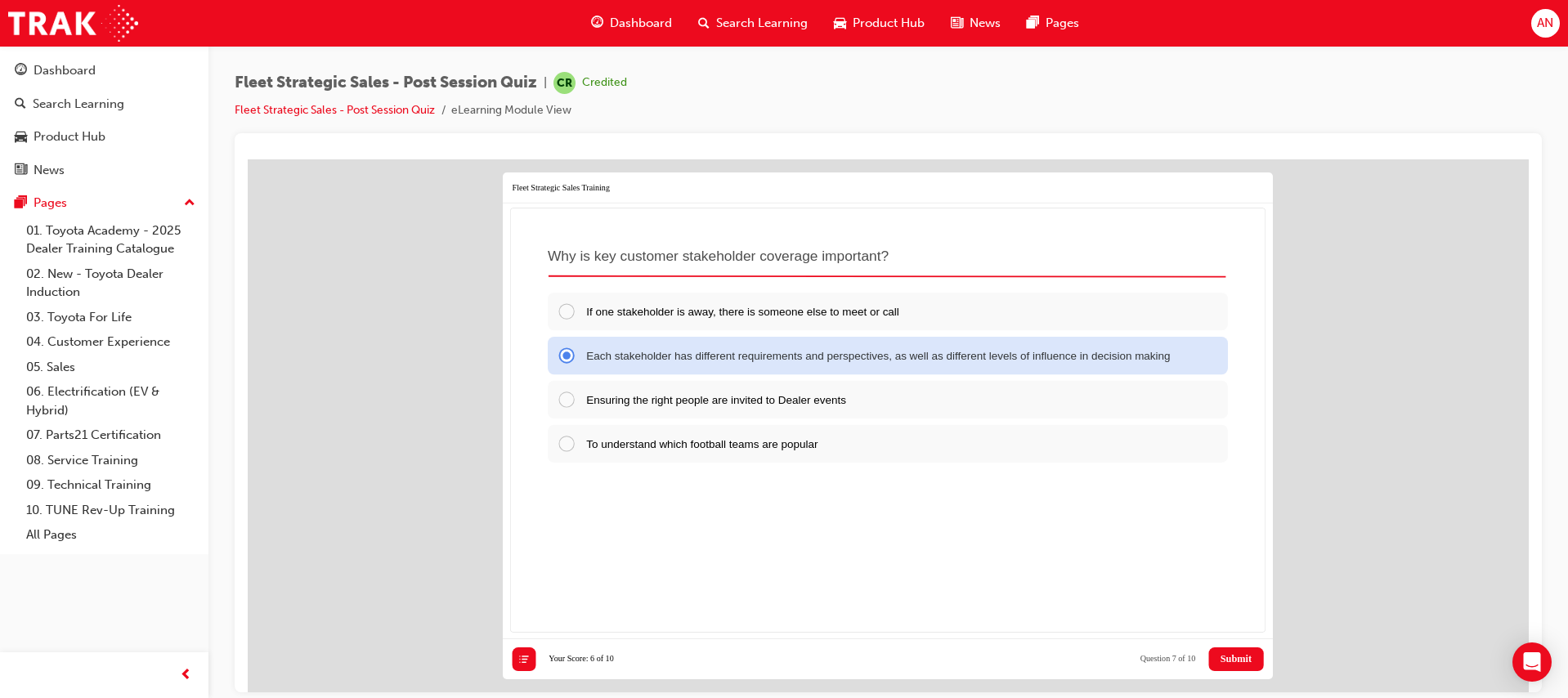
click at [1241, 659] on span "Submit" at bounding box center [1236, 658] width 31 height 12
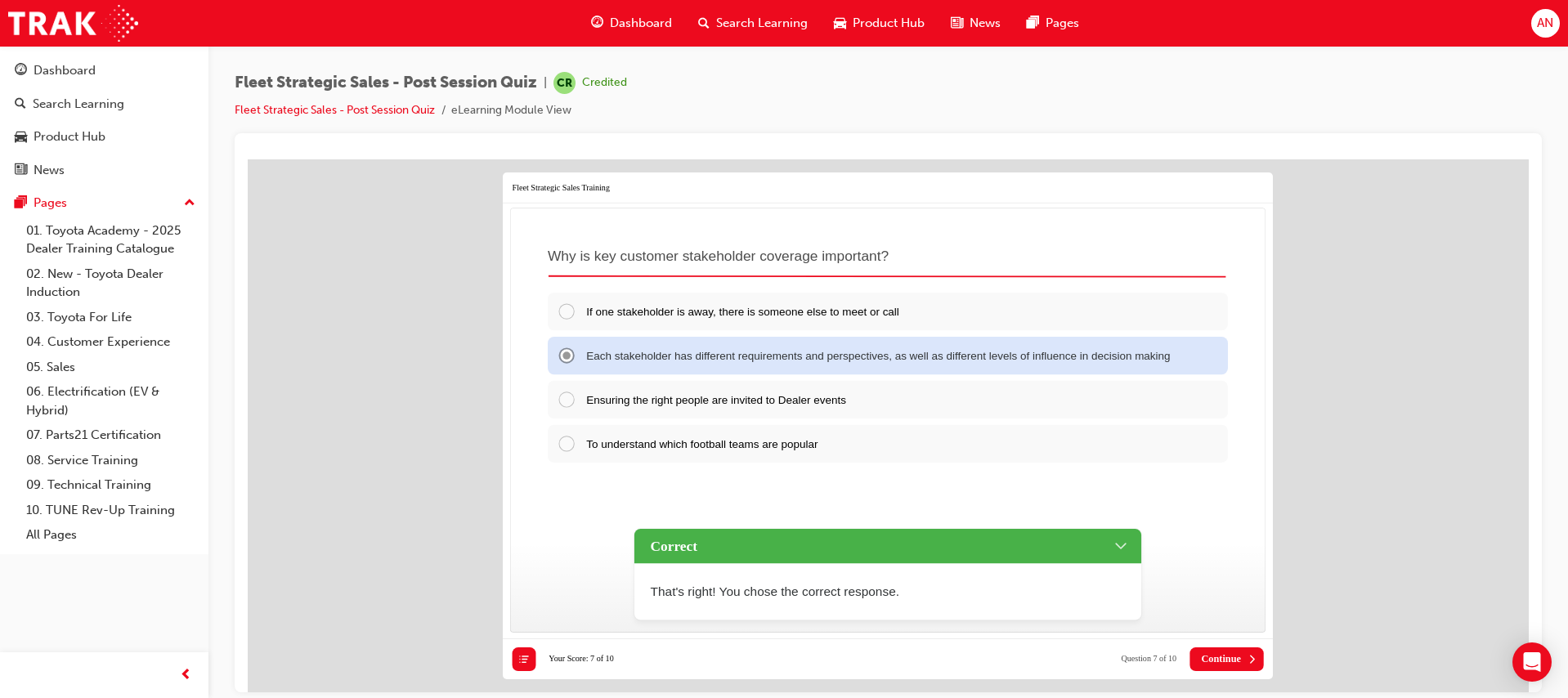
click at [1235, 663] on span "Continue" at bounding box center [1220, 658] width 40 height 12
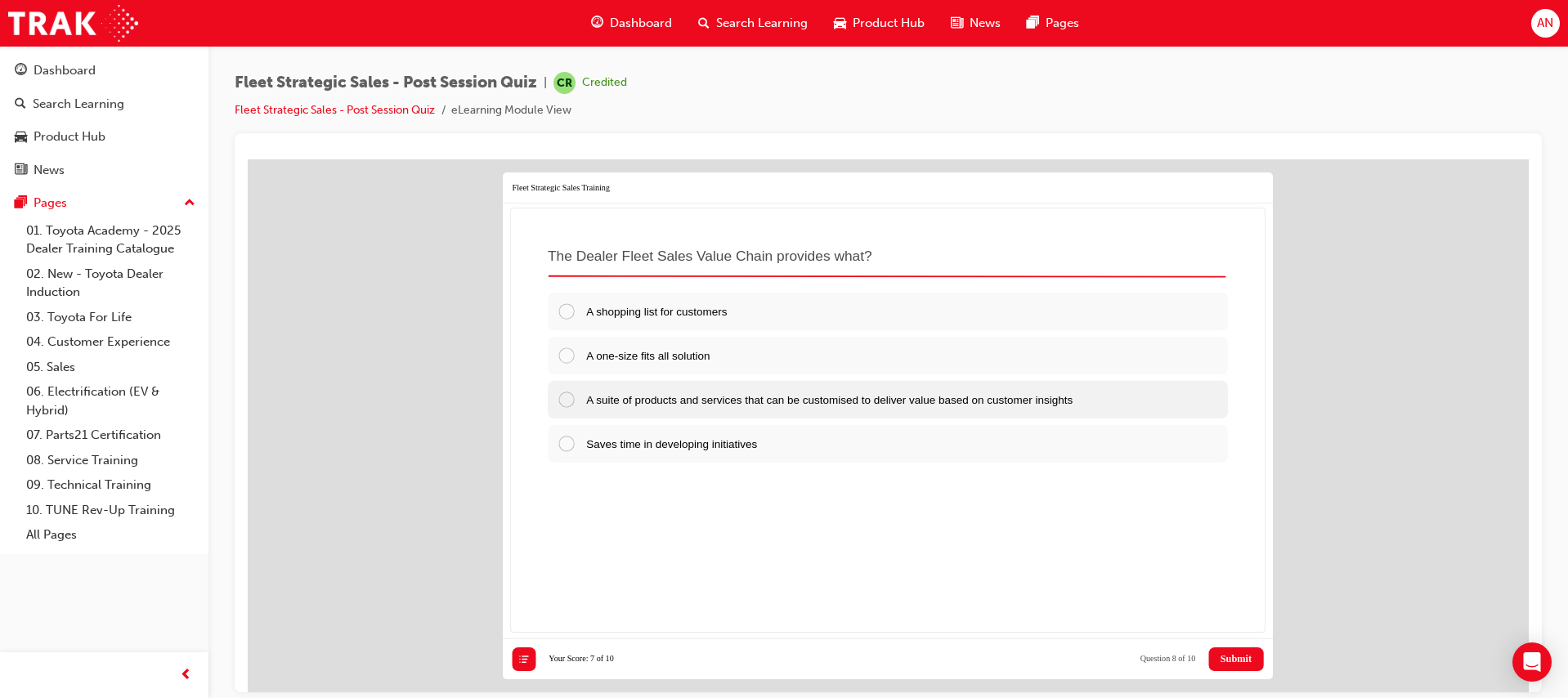
click at [912, 393] on span "A suite of products and services that can be customised to deliver value based …" at bounding box center [828, 398] width 486 height 13
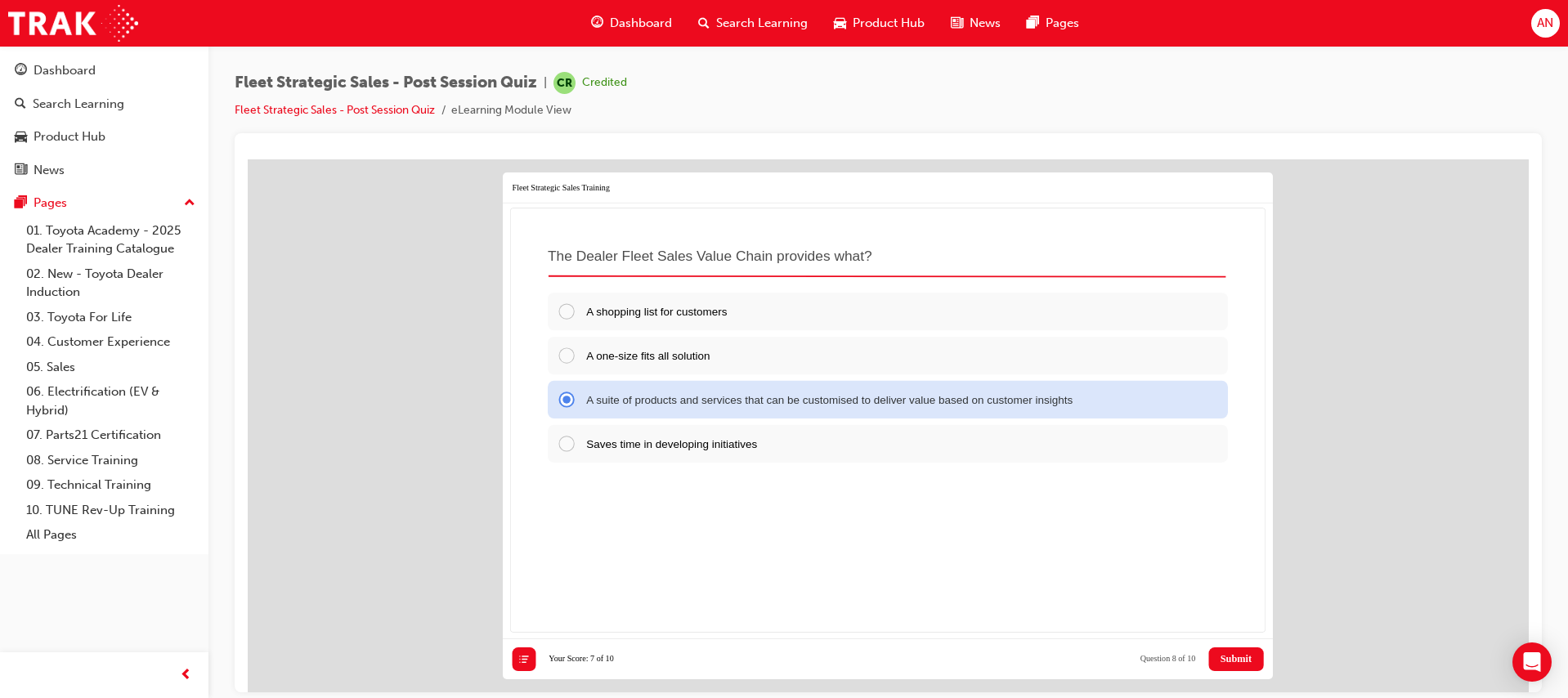
click at [1232, 654] on span "Submit" at bounding box center [1236, 658] width 31 height 12
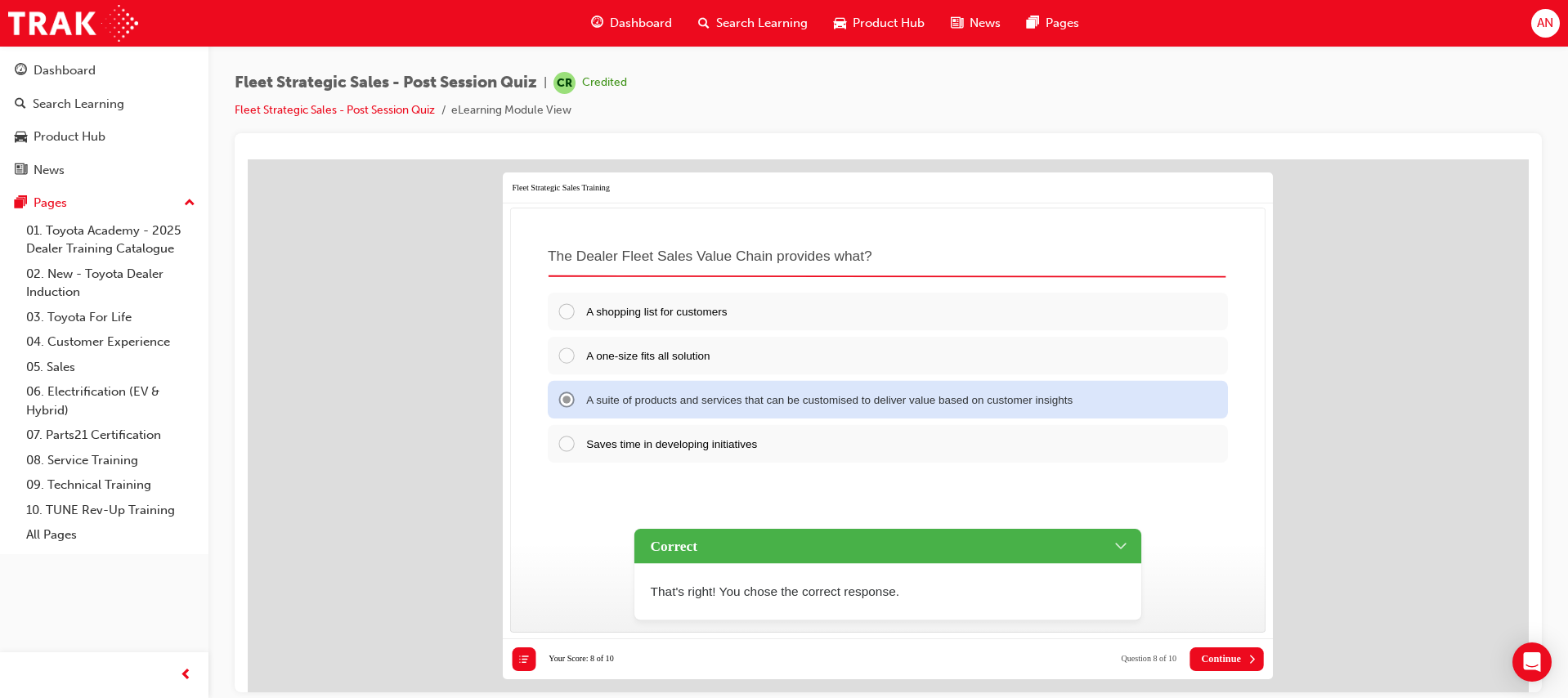
click at [1233, 659] on span "Continue" at bounding box center [1220, 658] width 40 height 12
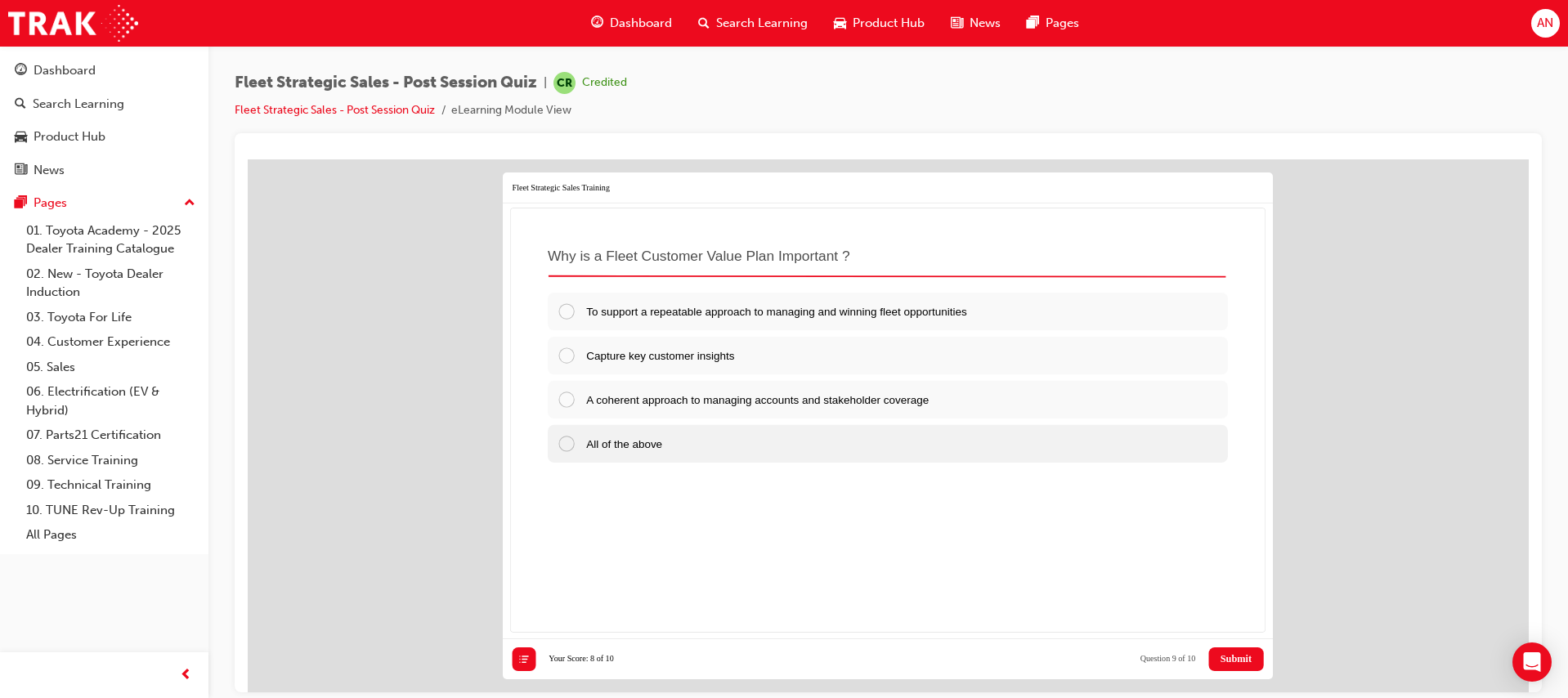
click at [882, 443] on div "All of the above" at bounding box center [888, 443] width 681 height 38
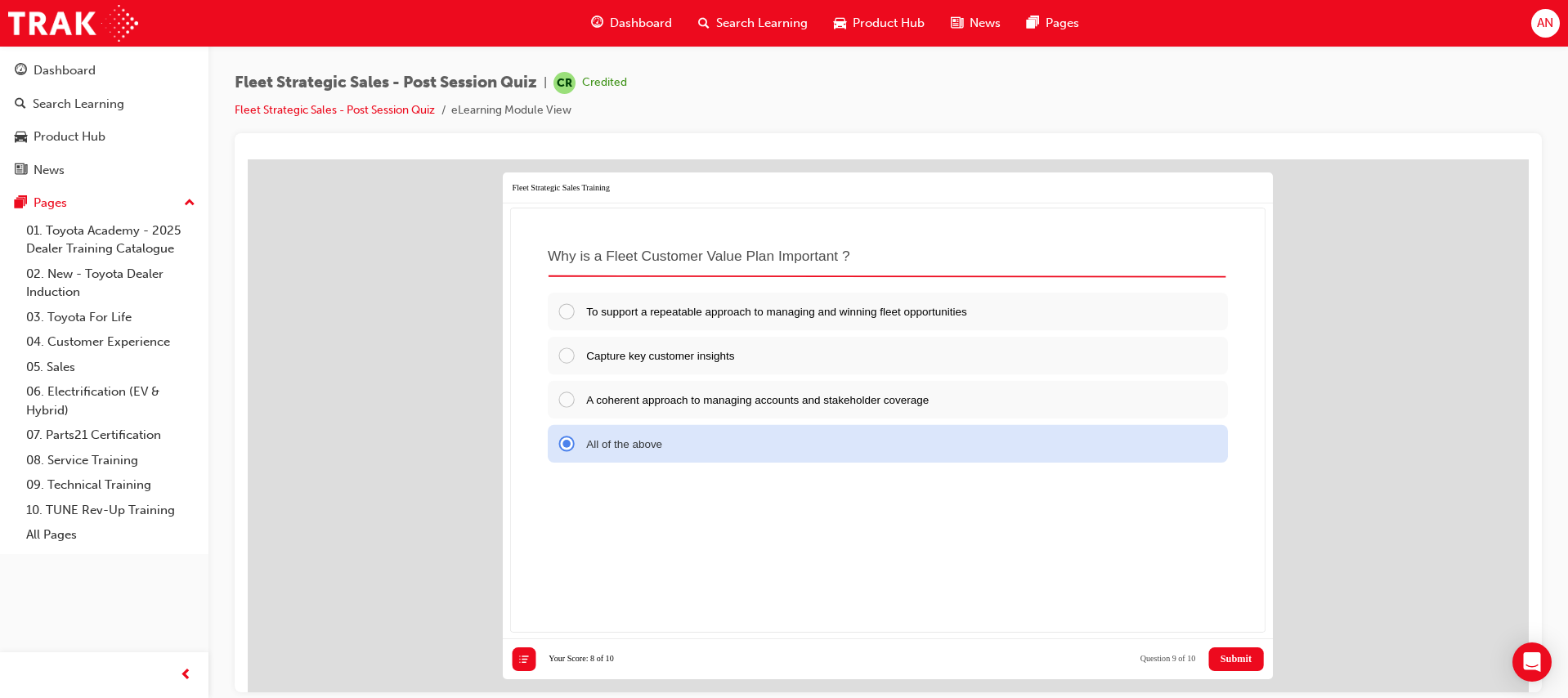
click at [1221, 658] on span "Submit" at bounding box center [1236, 658] width 31 height 12
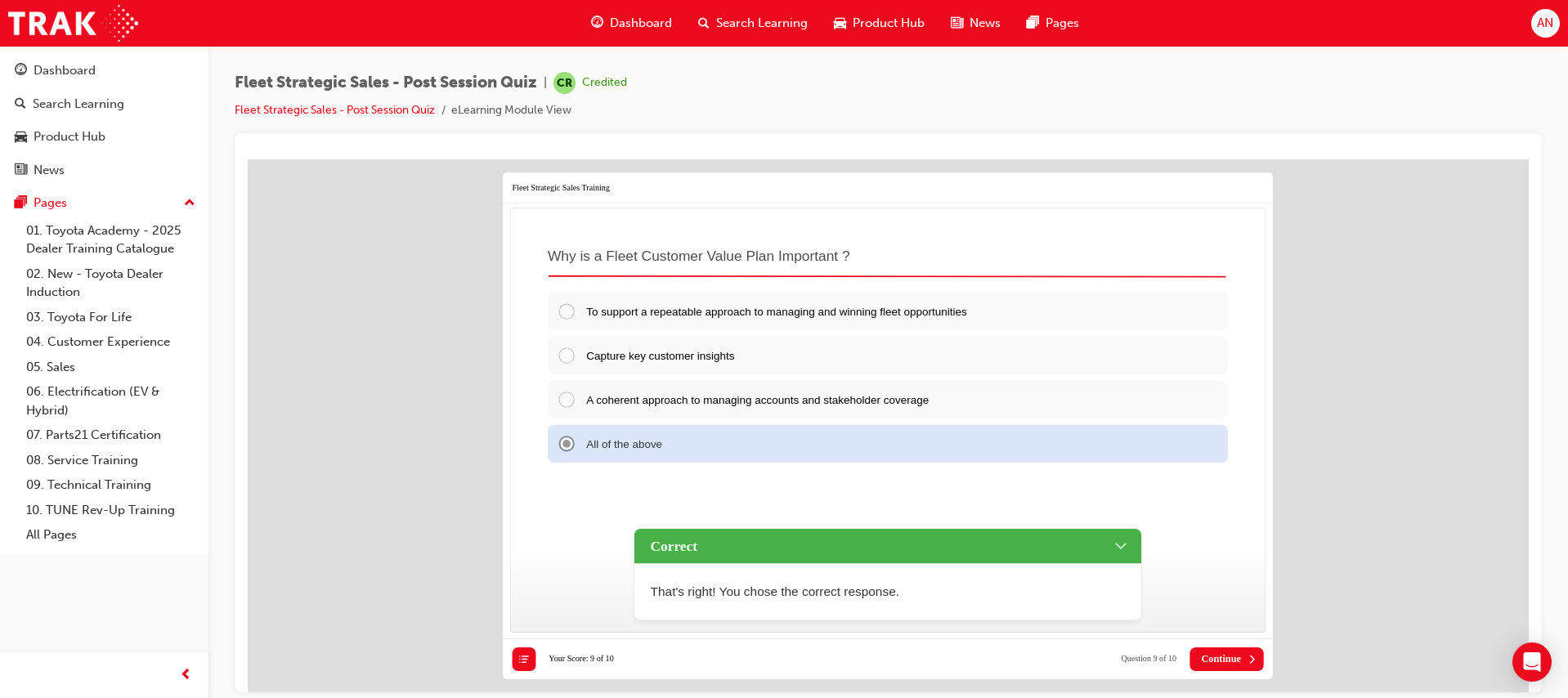
click at [1230, 658] on span "Continue" at bounding box center [1220, 658] width 40 height 12
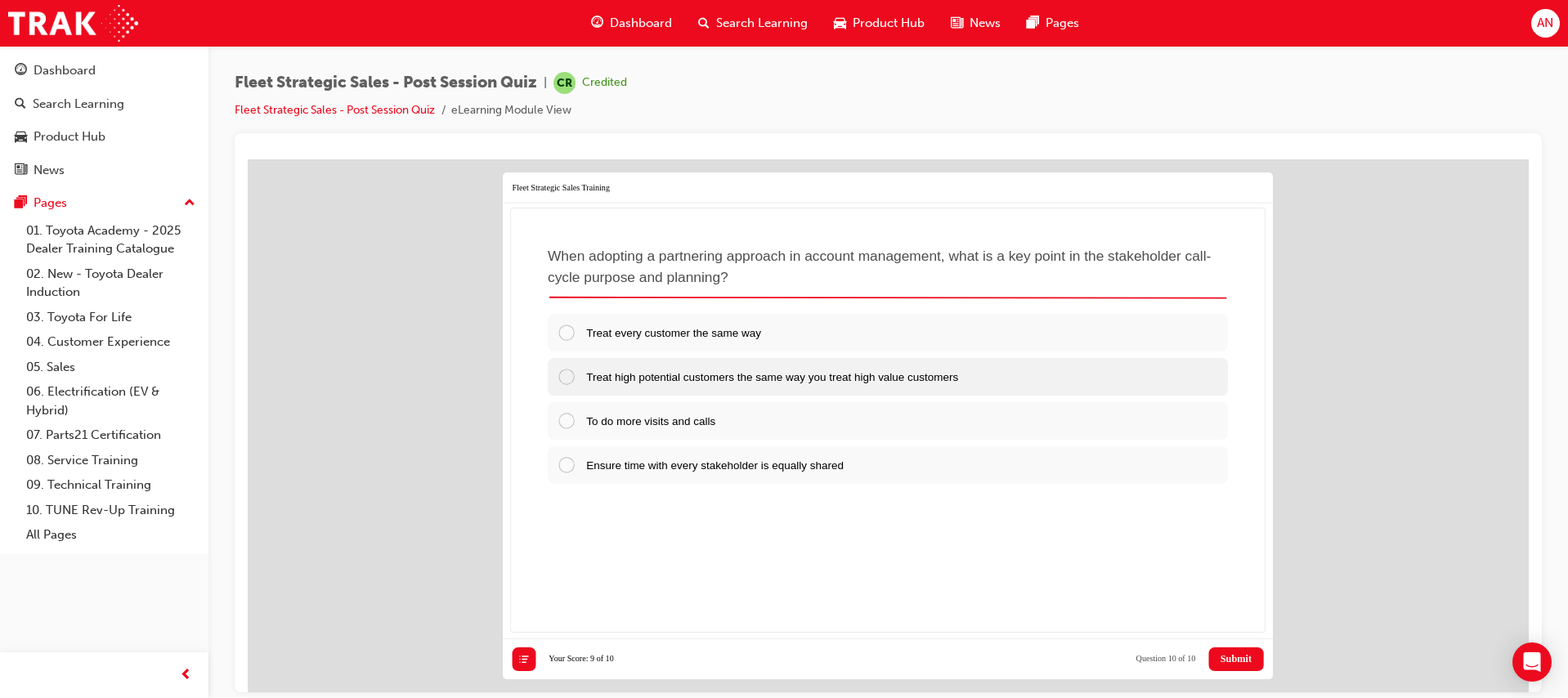
click at [837, 377] on span "Treat high potential customers the same way you treat high value customers" at bounding box center [771, 375] width 372 height 13
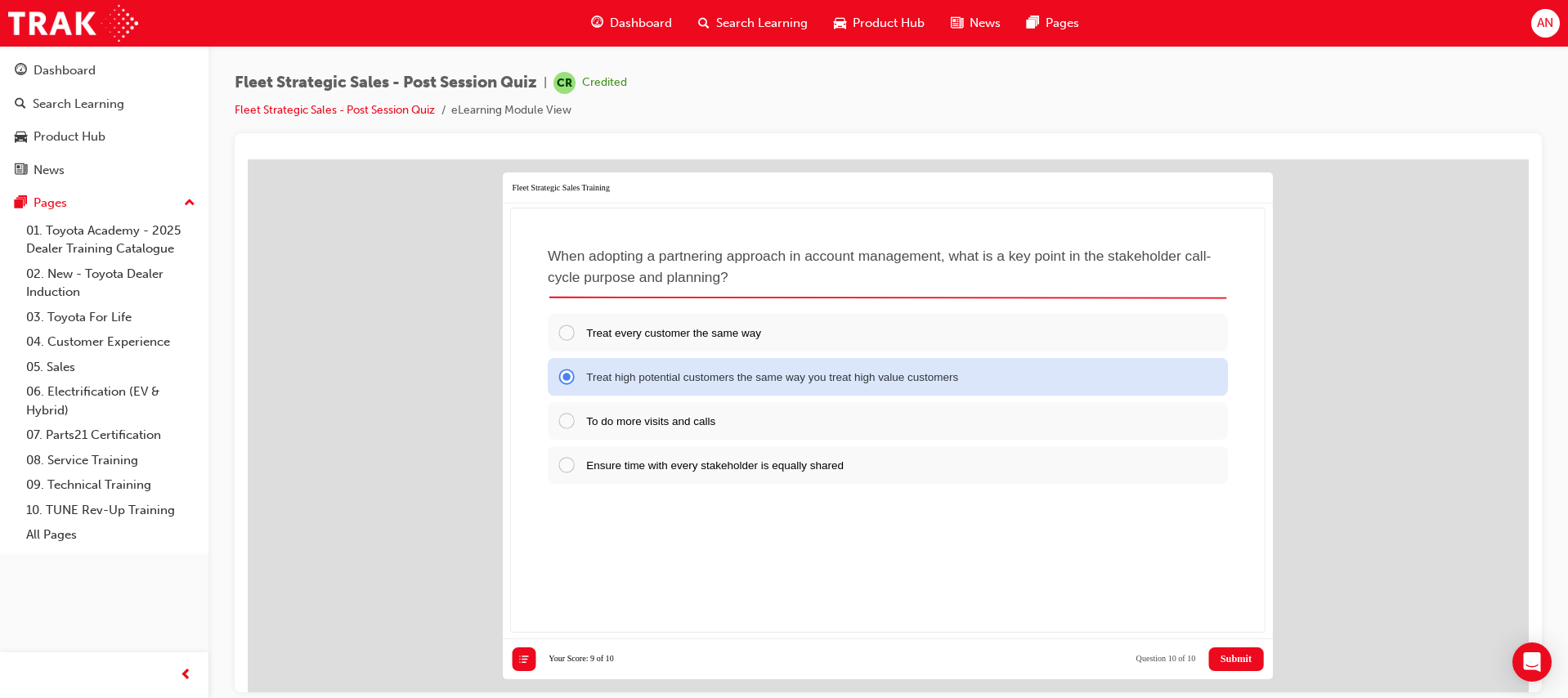
click at [1227, 653] on span "Submit" at bounding box center [1236, 658] width 31 height 12
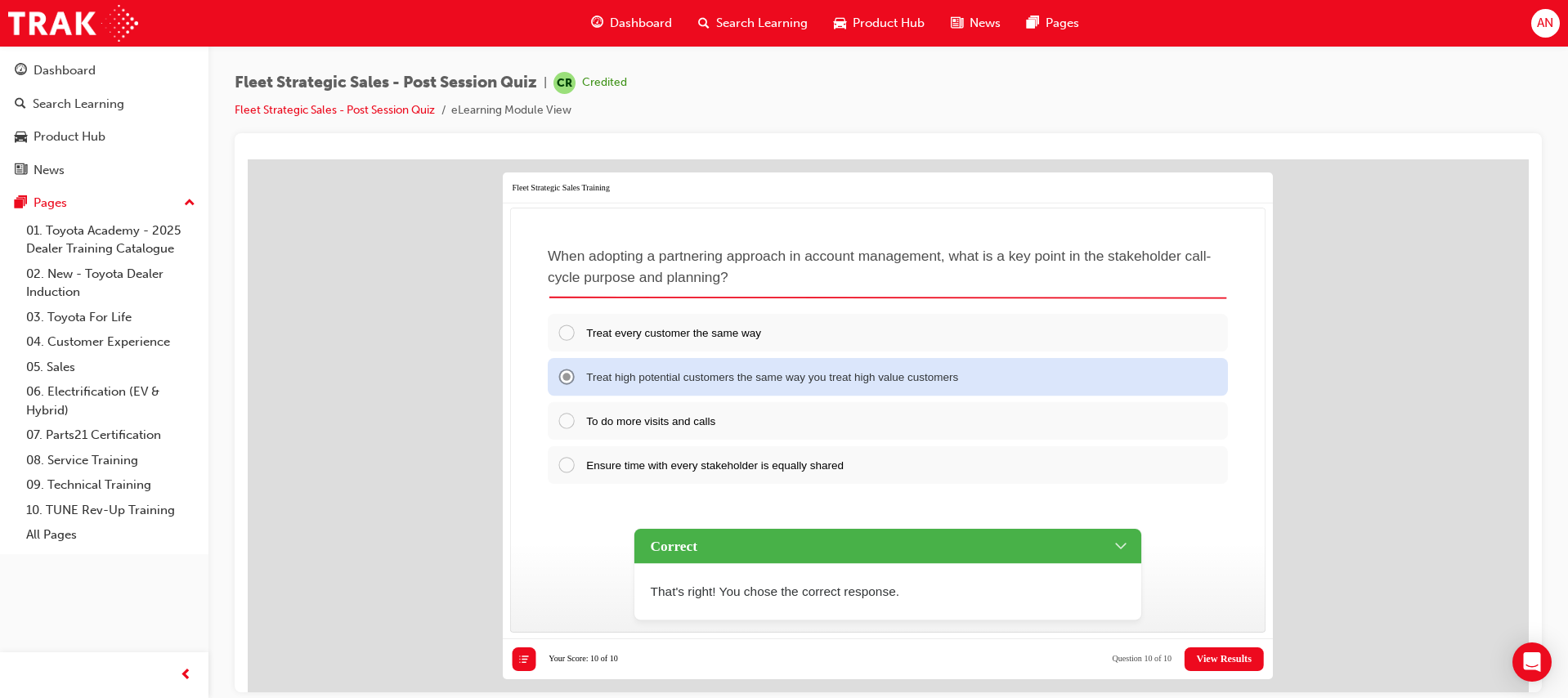
click at [1228, 650] on button "View Results" at bounding box center [1223, 658] width 78 height 24
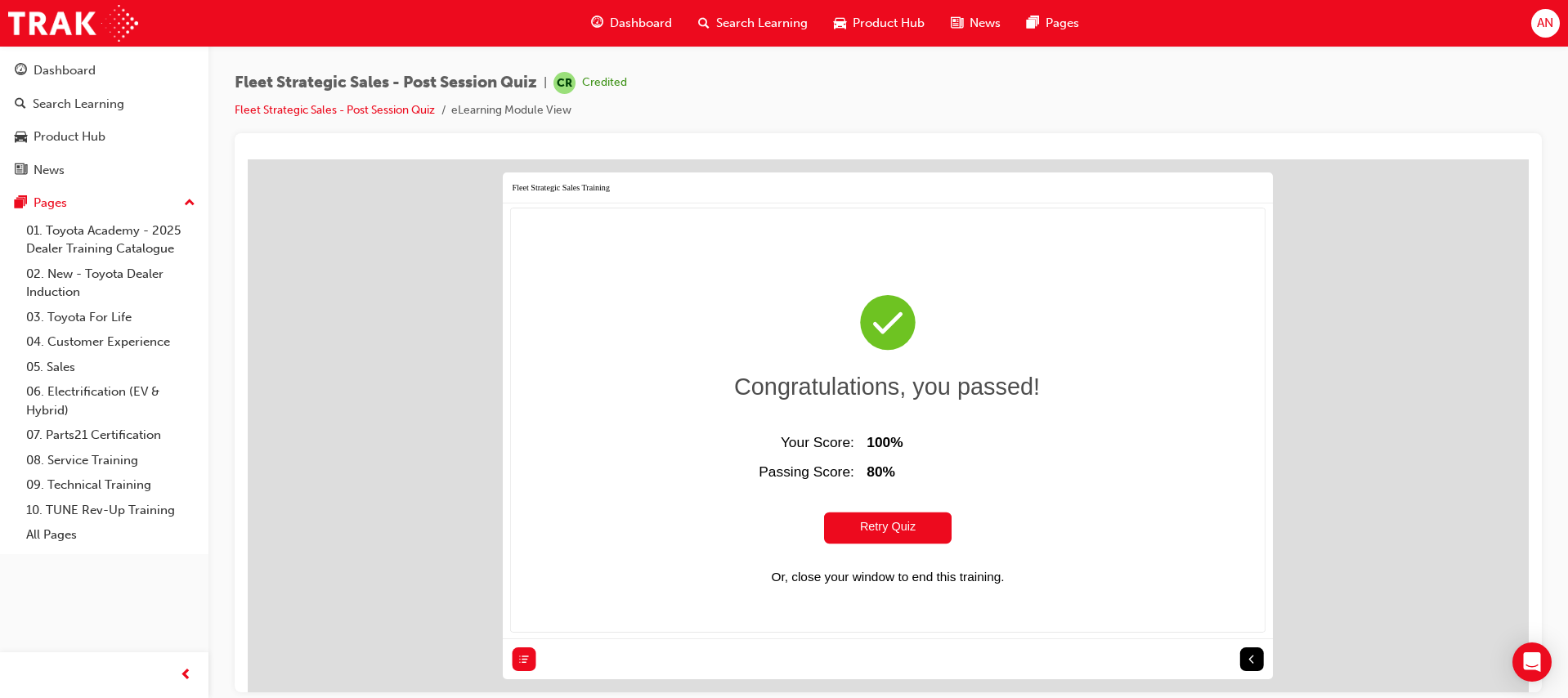
click at [571, 22] on div "Dashboard Search Learning Product Hub News Pages" at bounding box center [834, 23] width 527 height 46
click at [595, 26] on span "guage-icon" at bounding box center [596, 23] width 13 height 20
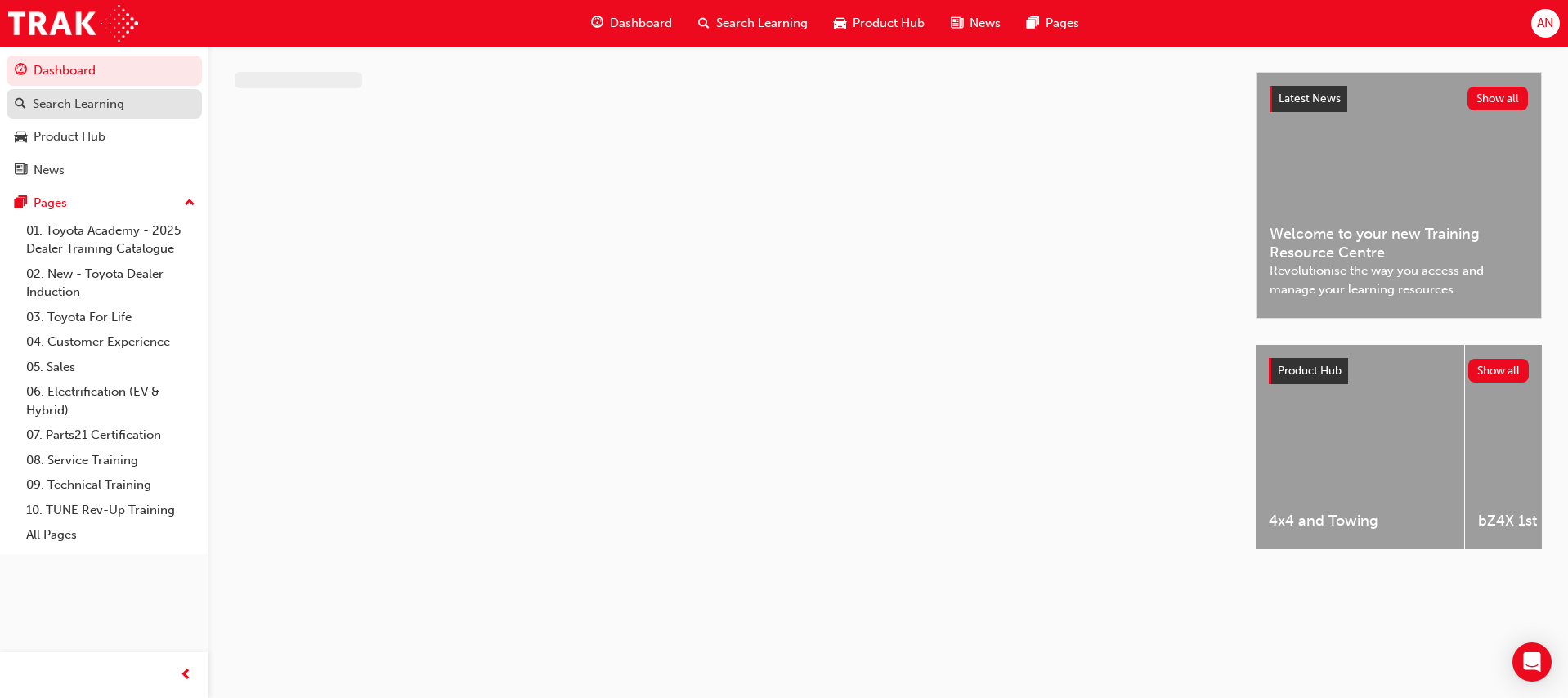
click at [71, 99] on div "Search Learning" at bounding box center [78, 103] width 92 height 18
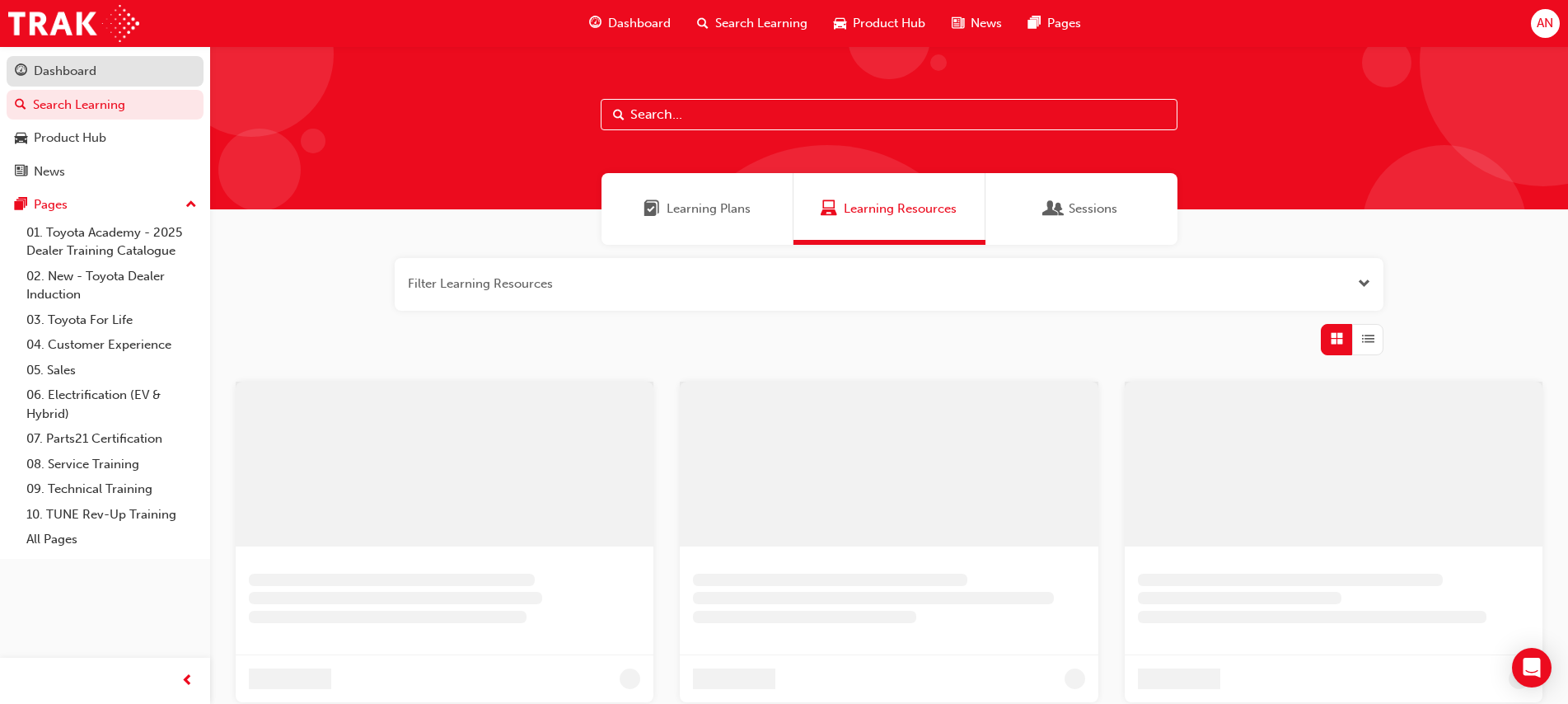
click at [67, 85] on link "Dashboard" at bounding box center [105, 71] width 197 height 30
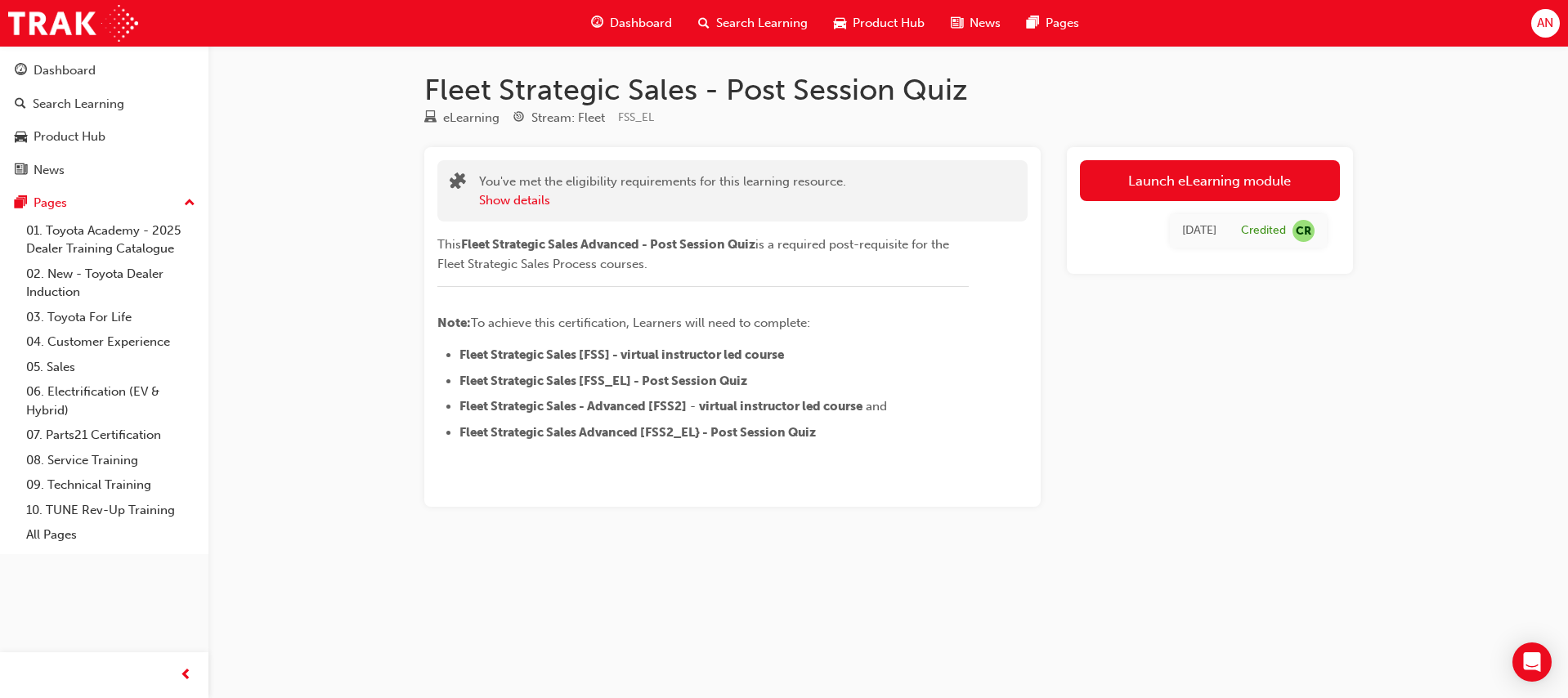
click at [1215, 230] on div "[DATE]" at bounding box center [1200, 230] width 35 height 18
